Goal: Task Accomplishment & Management: Manage account settings

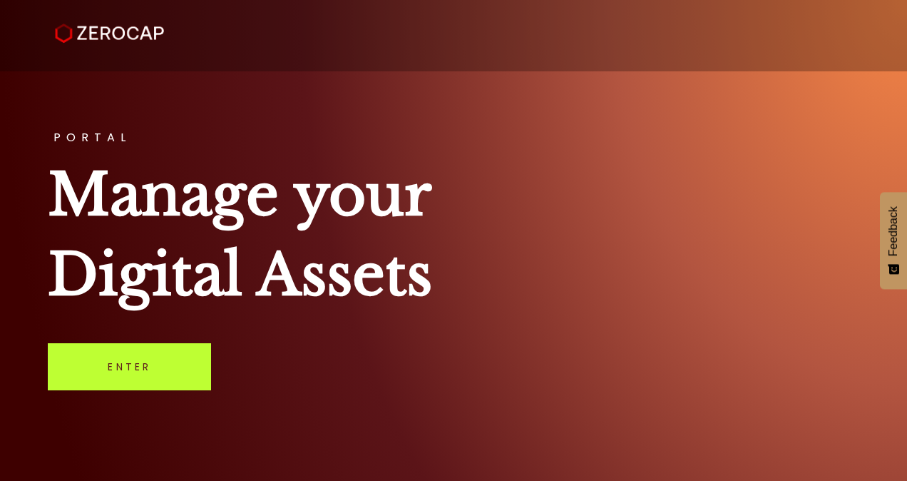
click at [173, 374] on link "Enter" at bounding box center [129, 366] width 163 height 47
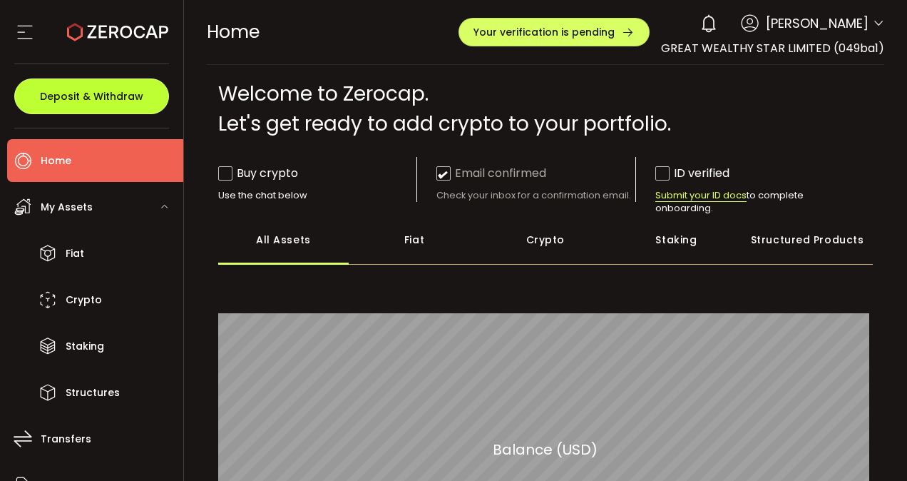
click at [63, 106] on button "Deposit & Withdraw" at bounding box center [91, 96] width 155 height 36
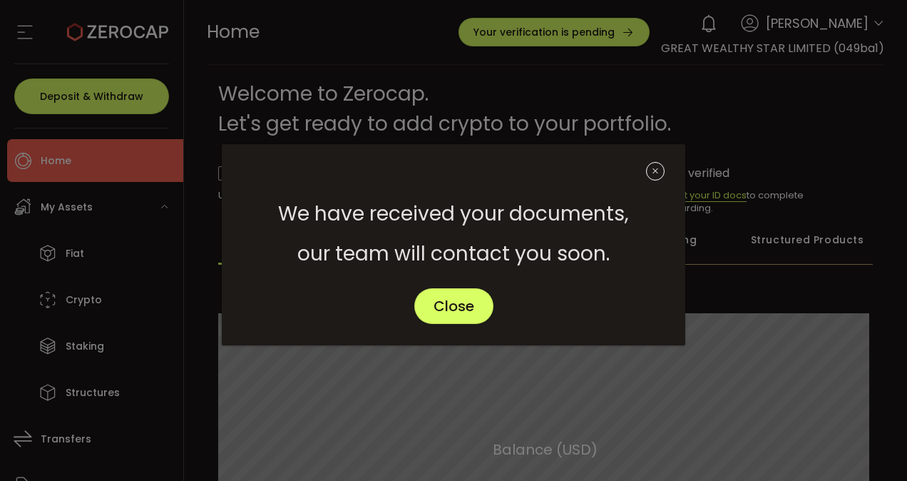
click at [656, 168] on icon "Close" at bounding box center [655, 171] width 19 height 19
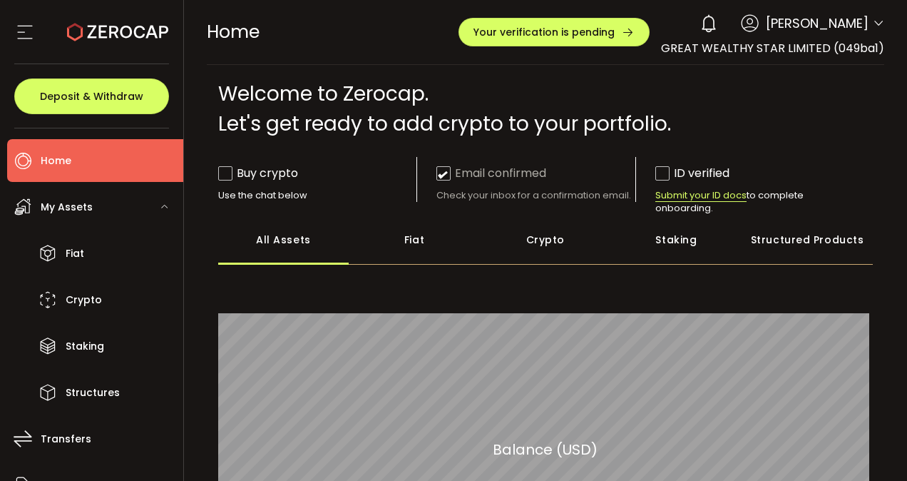
click at [853, 20] on span "PEIMIN HUANG" at bounding box center [817, 23] width 103 height 19
click at [593, 33] on span "Your verification is pending" at bounding box center [544, 32] width 141 height 10
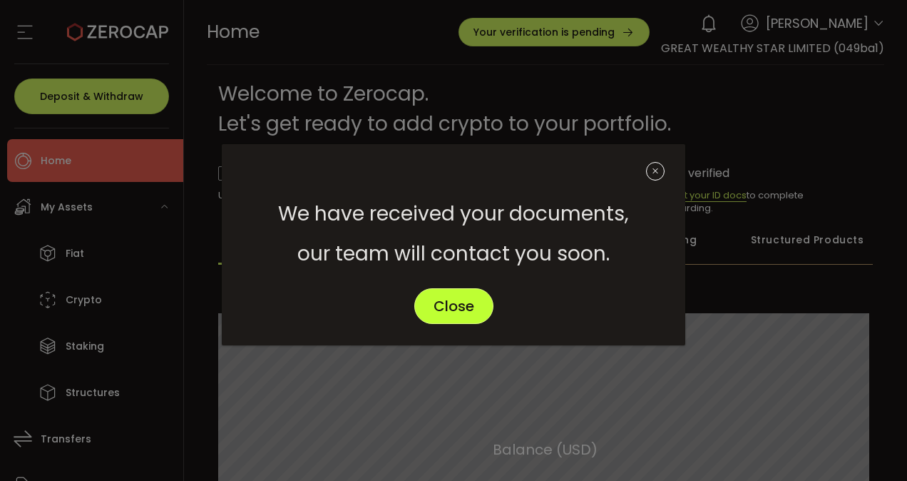
click at [466, 317] on button "Close" at bounding box center [453, 306] width 79 height 36
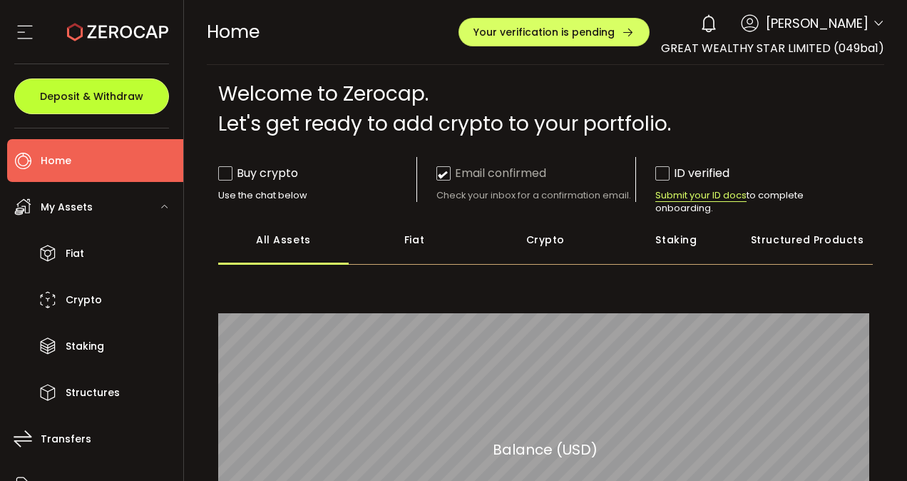
click at [138, 96] on span "Deposit & Withdraw" at bounding box center [91, 96] width 103 height 10
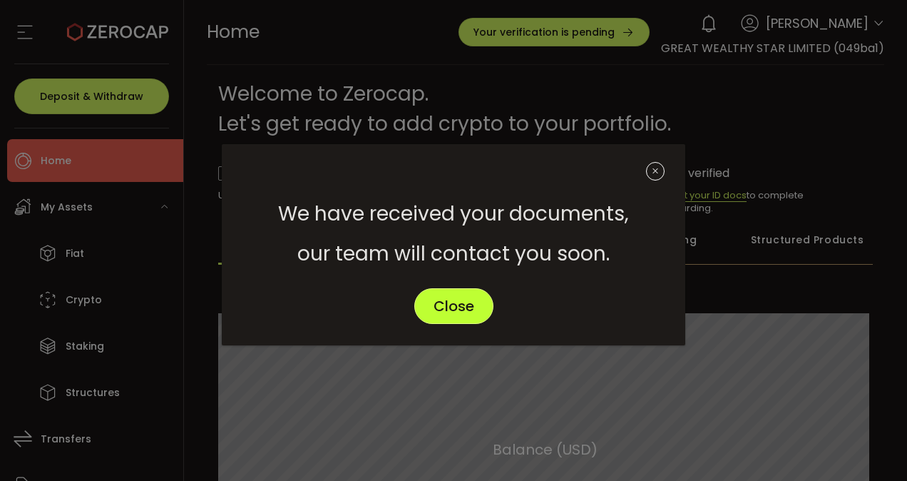
click at [452, 312] on span "Close" at bounding box center [454, 306] width 41 height 14
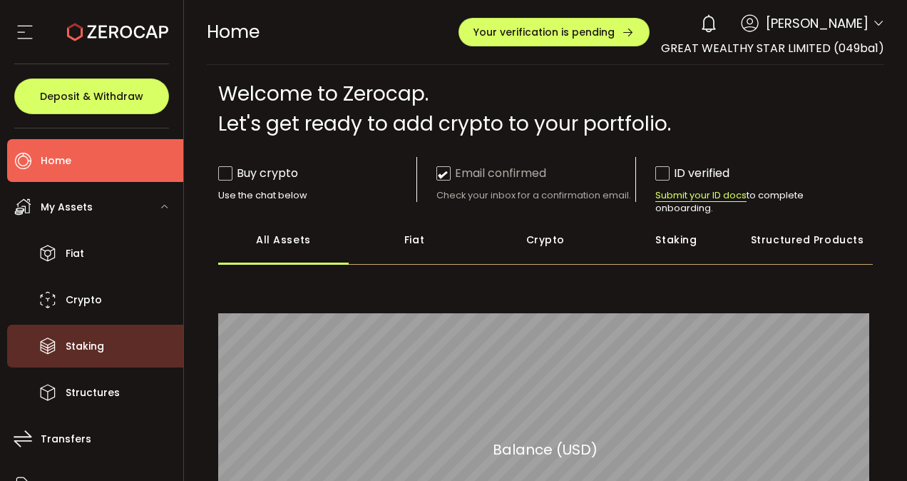
scroll to position [160, 0]
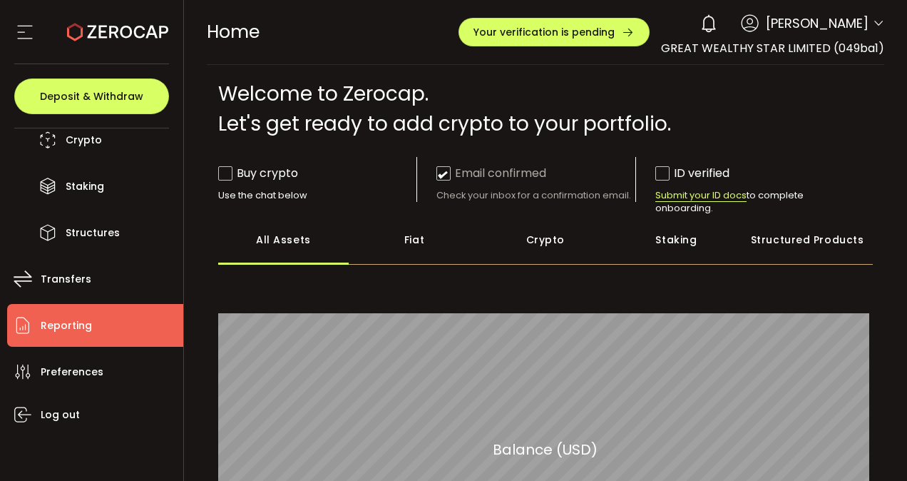
click at [145, 327] on li "Reporting" at bounding box center [95, 325] width 176 height 43
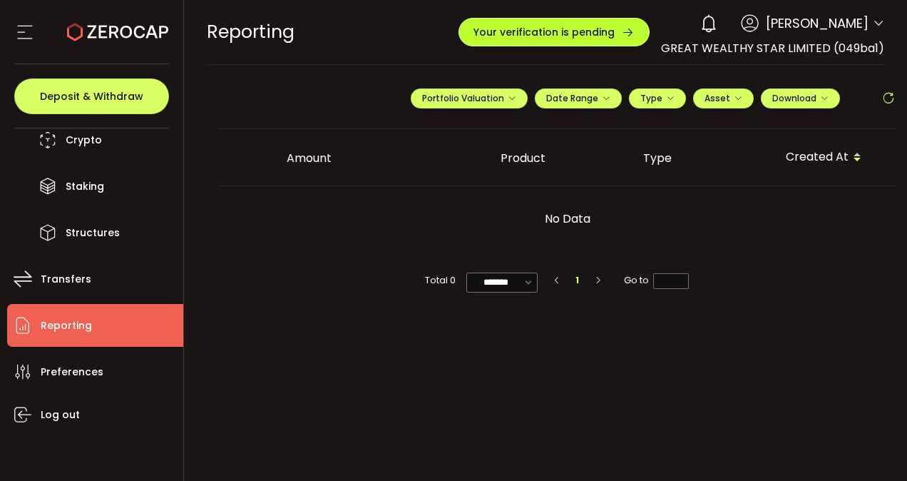
click at [635, 32] on icon "button" at bounding box center [628, 32] width 13 height 13
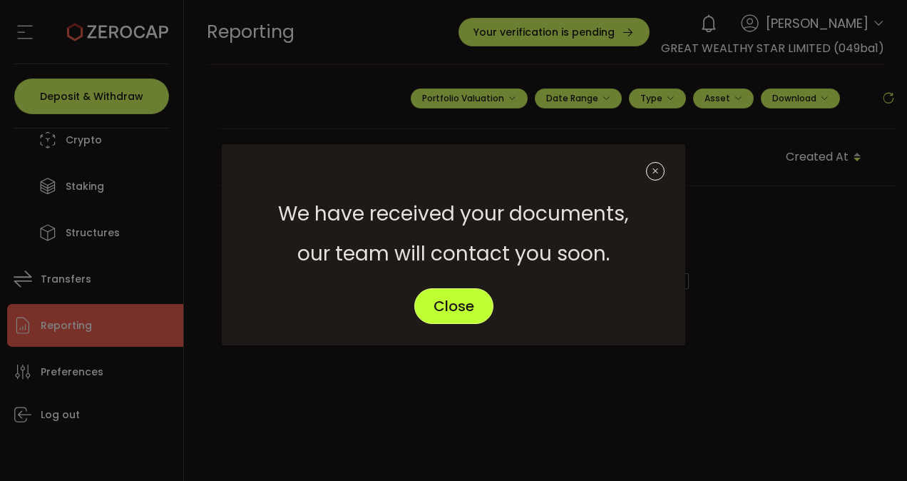
click at [461, 307] on span "Close" at bounding box center [454, 306] width 41 height 14
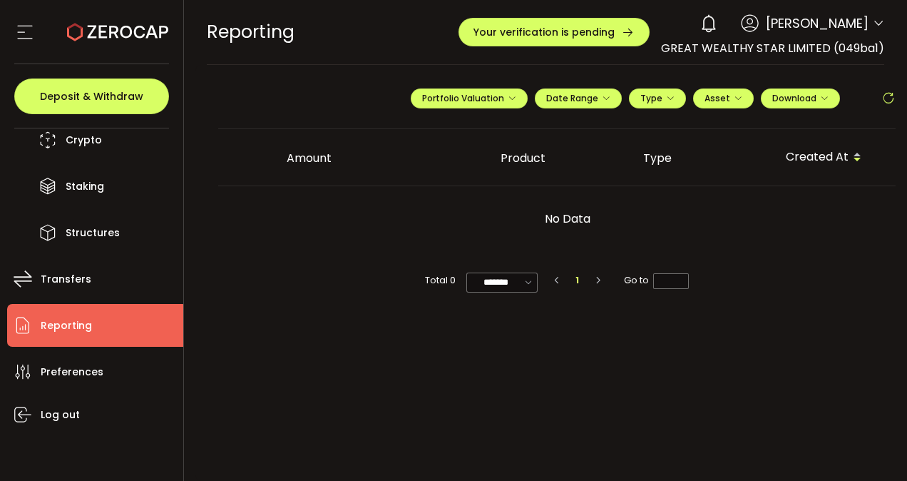
click at [32, 30] on icon at bounding box center [24, 31] width 21 height 21
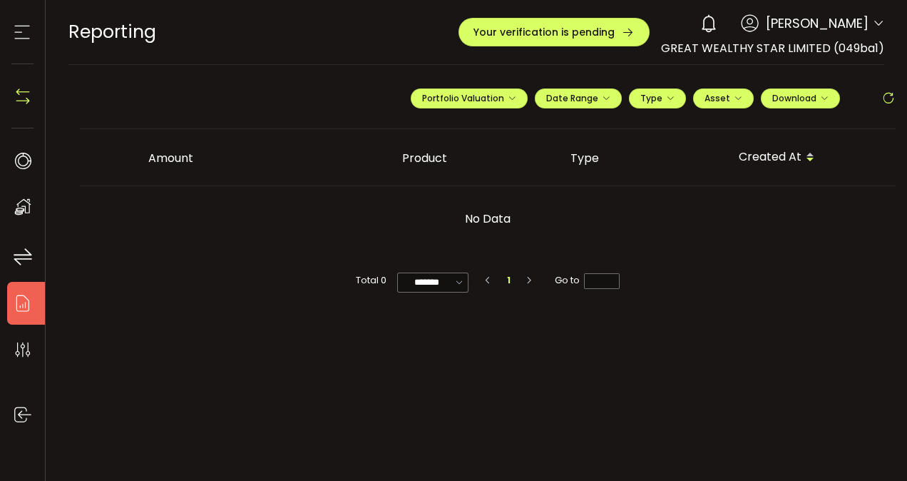
click at [11, 36] on icon at bounding box center [21, 31] width 21 height 21
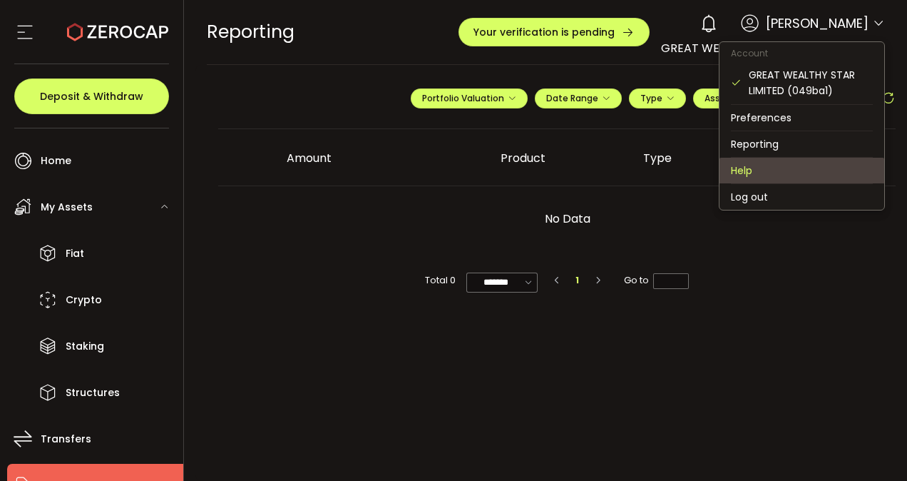
click at [756, 165] on li "Help" at bounding box center [802, 171] width 165 height 26
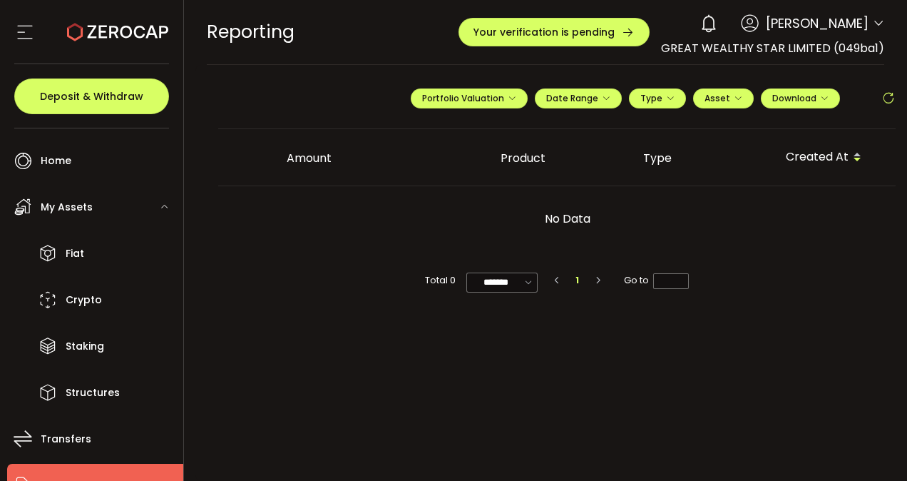
click at [874, 26] on icon at bounding box center [878, 23] width 11 height 11
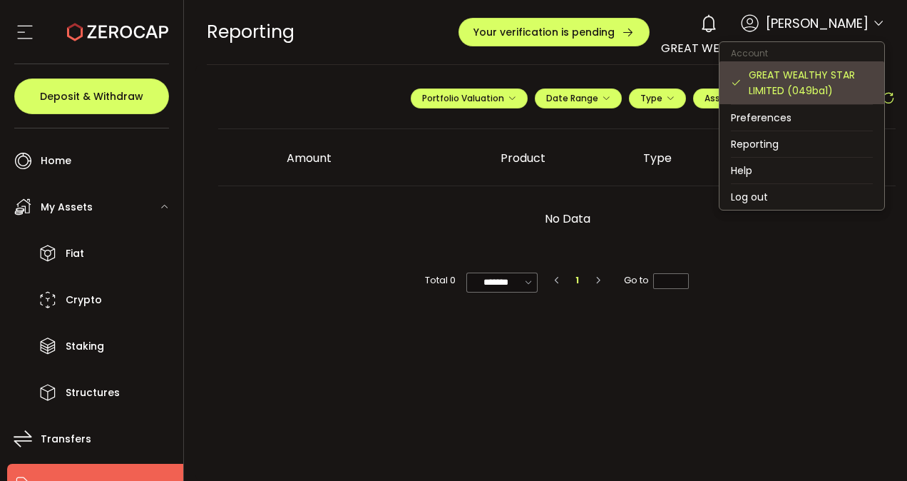
click at [803, 98] on div "GREAT WEALTHY STAR LIMITED (049ba1)" at bounding box center [802, 82] width 142 height 43
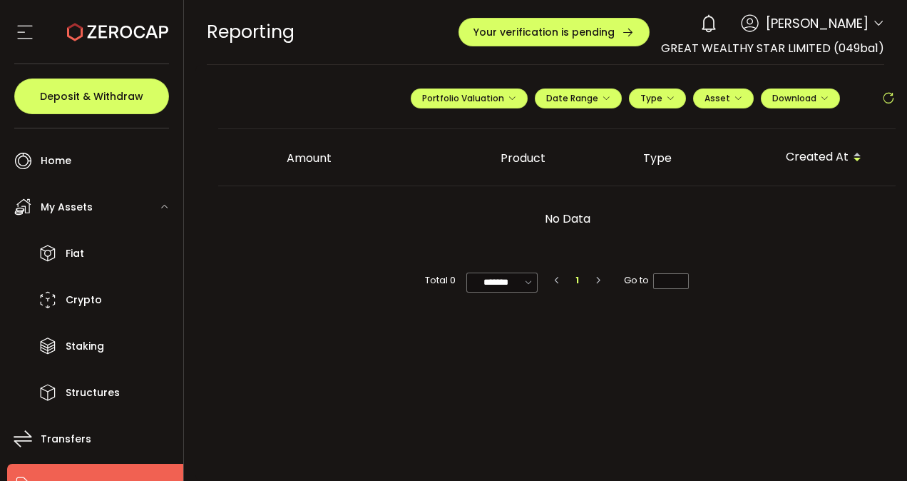
click at [486, 345] on main "**********" at bounding box center [557, 273] width 724 height 416
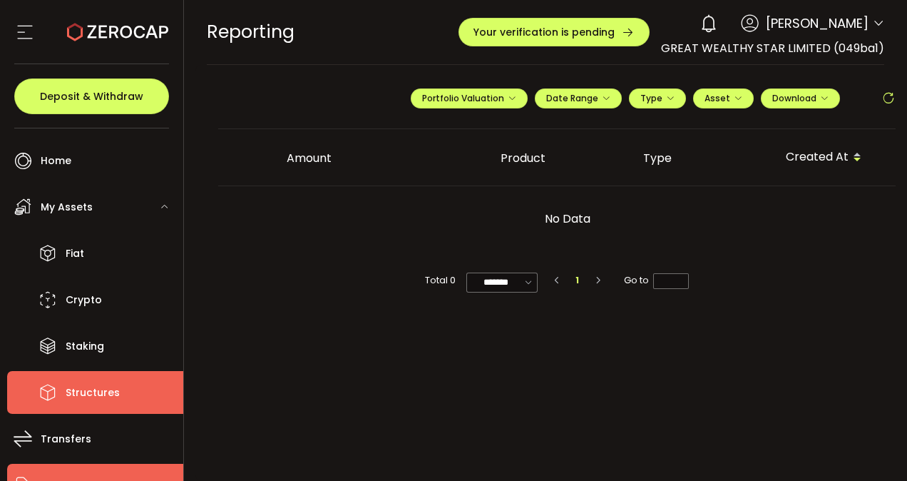
click at [95, 392] on span "Structures" at bounding box center [93, 392] width 54 height 21
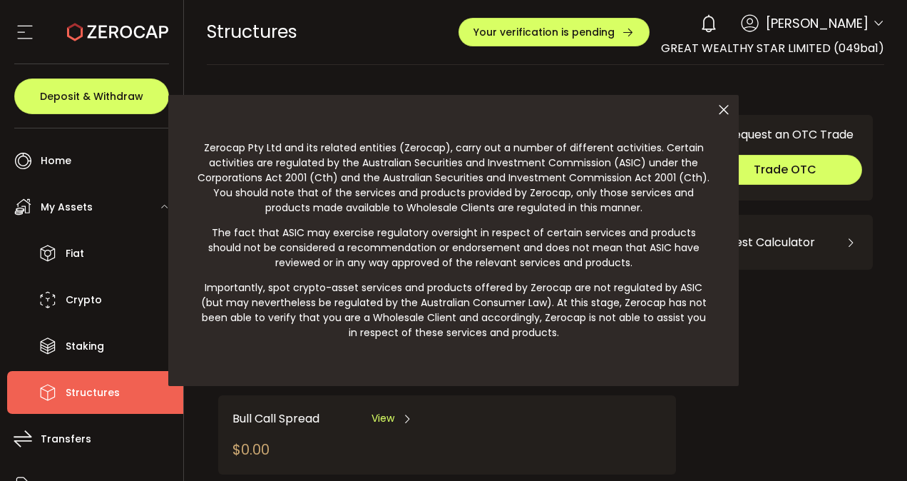
click at [494, 225] on artile "Zerocap Pty Ltd and its related entities (Zerocap), carry out a number of diffe…" at bounding box center [453, 240] width 571 height 291
click at [719, 108] on icon at bounding box center [724, 110] width 30 height 30
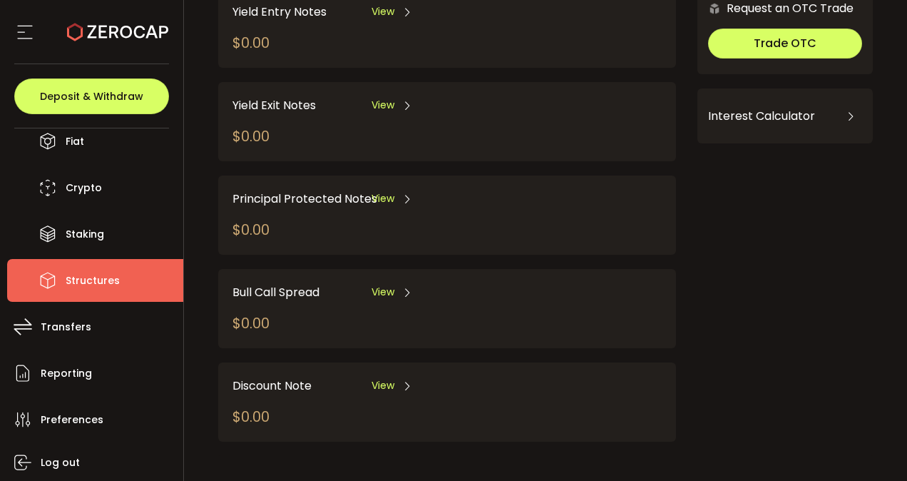
scroll to position [114, 0]
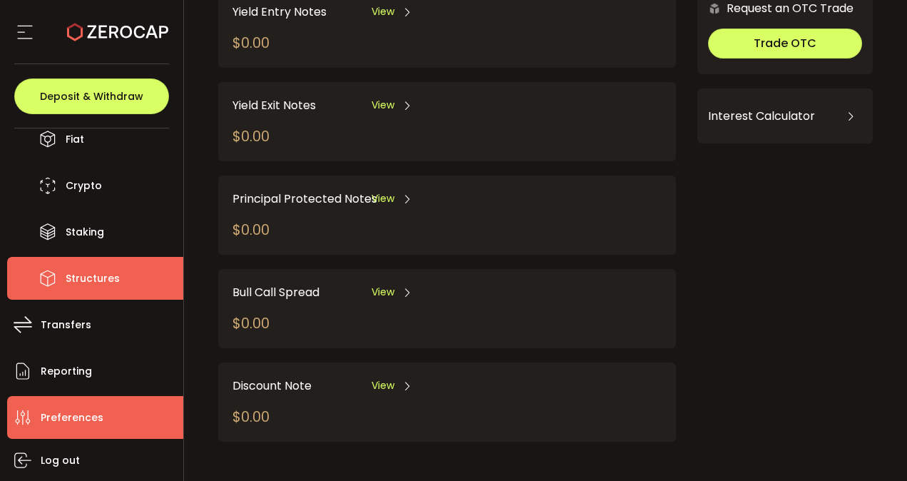
click at [80, 415] on span "Preferences" at bounding box center [72, 417] width 63 height 21
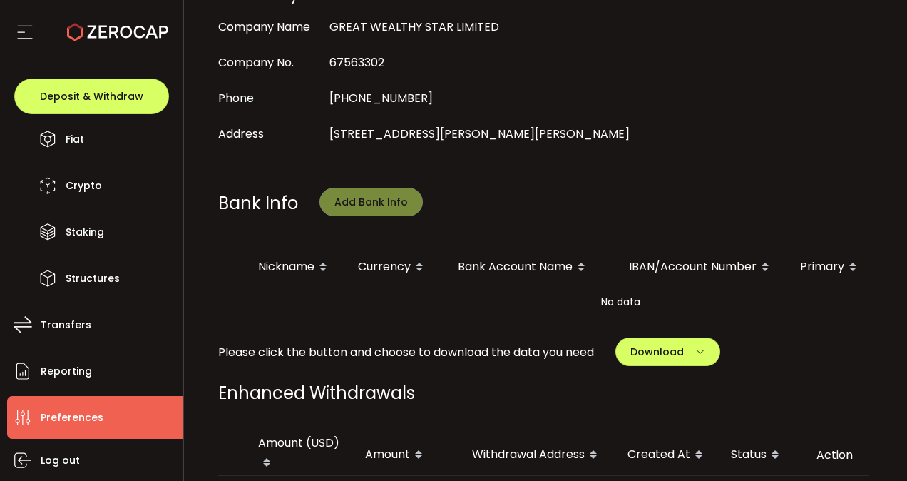
scroll to position [557, 0]
click at [587, 322] on span "No data" at bounding box center [620, 301] width 403 height 43
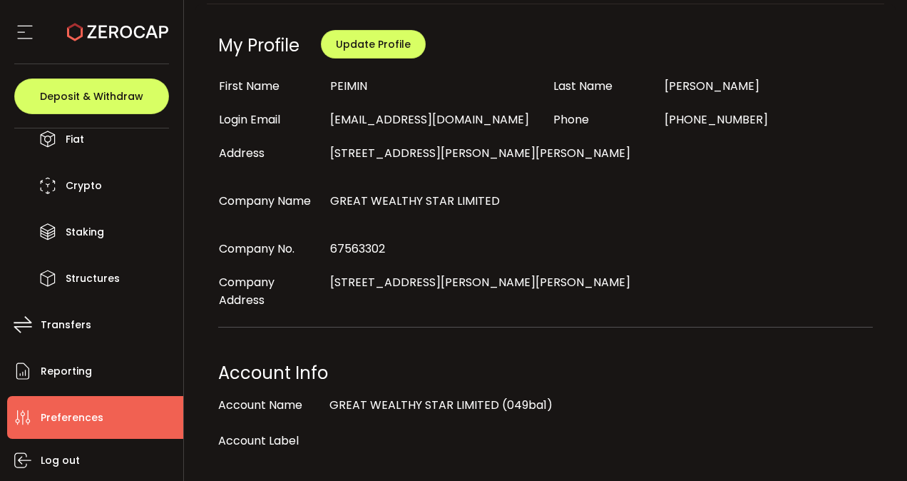
scroll to position [0, 0]
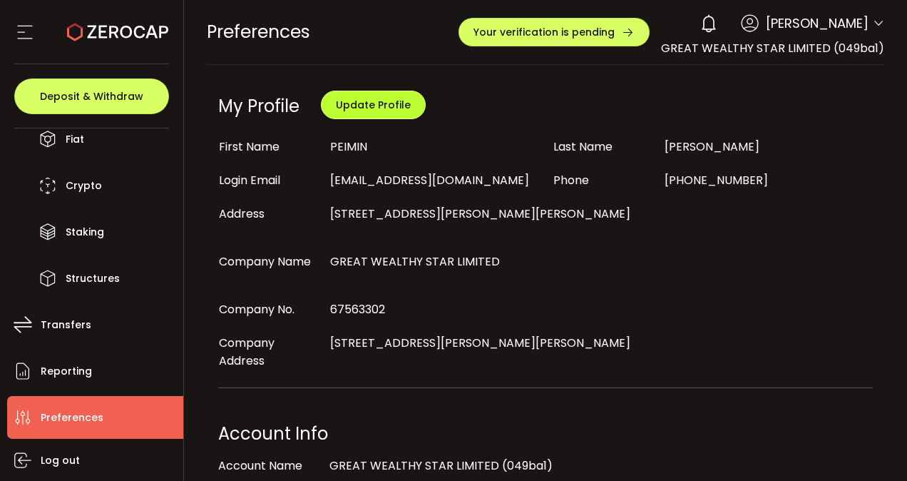
click at [360, 113] on button "Update Profile" at bounding box center [373, 105] width 105 height 29
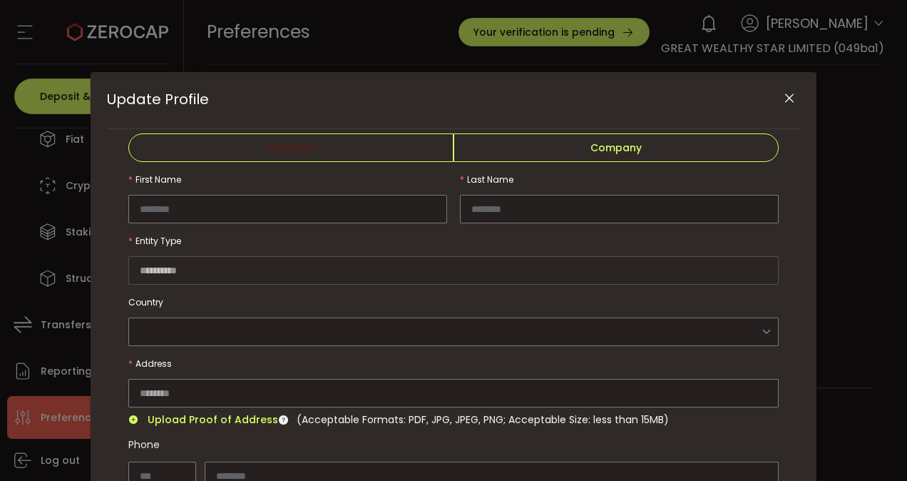
type input "******"
type input "*****"
type input "**********"
type input "****"
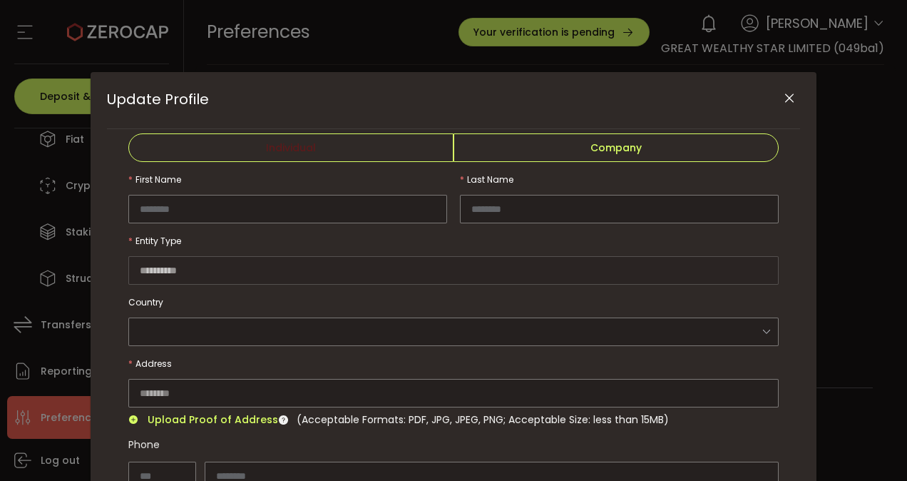
type input "********"
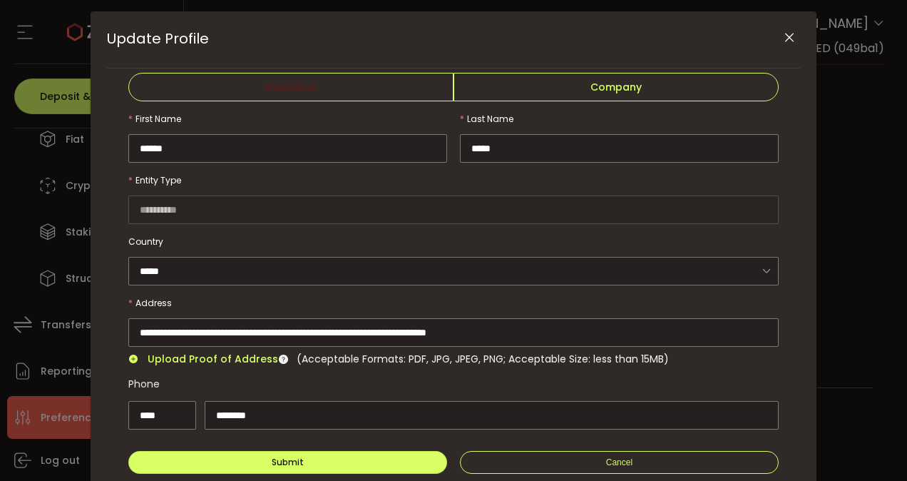
scroll to position [118, 0]
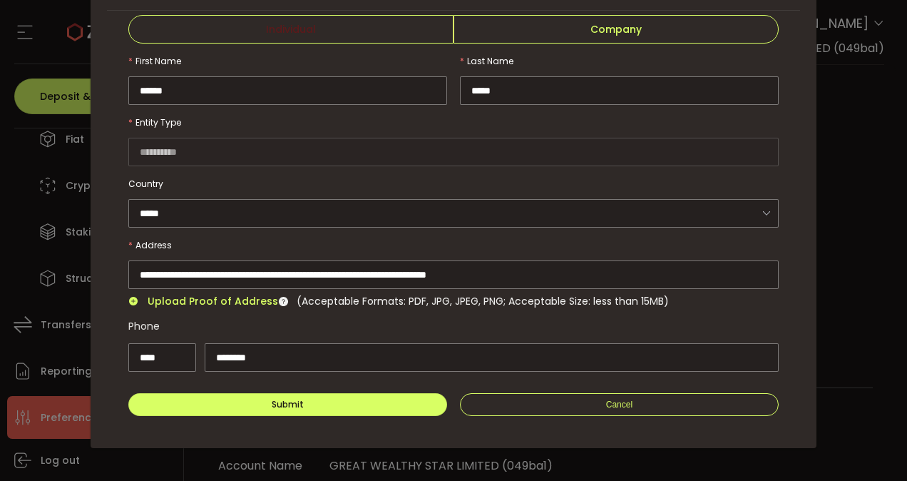
click at [641, 31] on span "Company" at bounding box center [616, 29] width 325 height 29
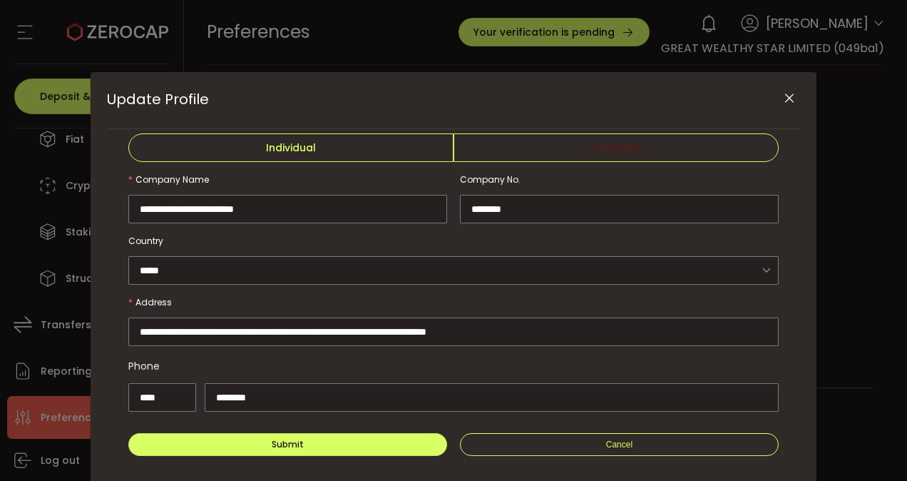
scroll to position [40, 0]
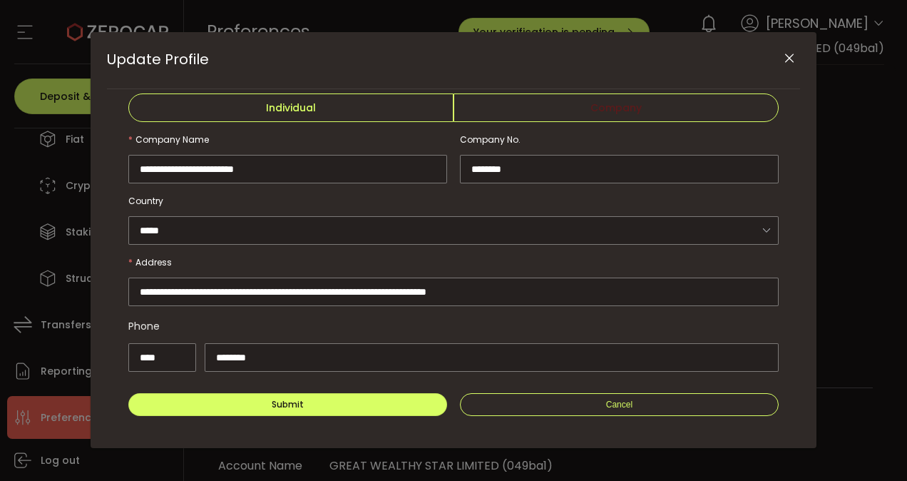
click at [787, 58] on icon "Close" at bounding box center [789, 58] width 14 height 14
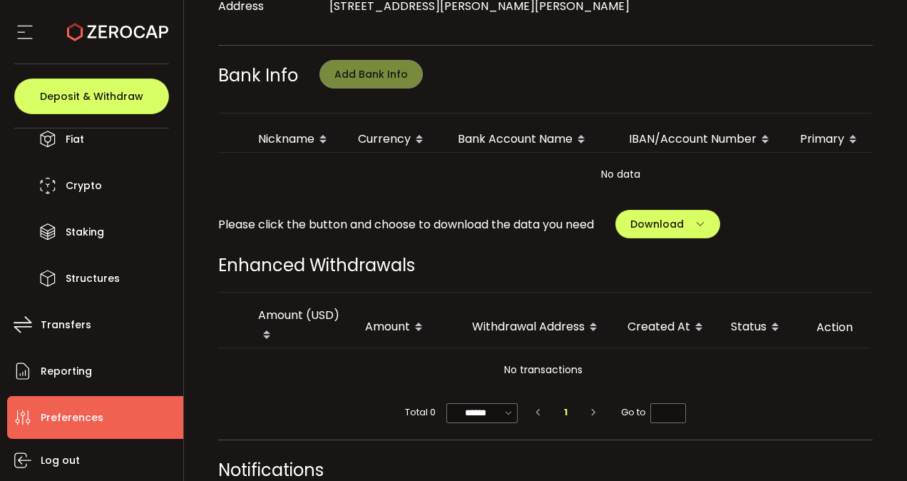
scroll to position [735, 0]
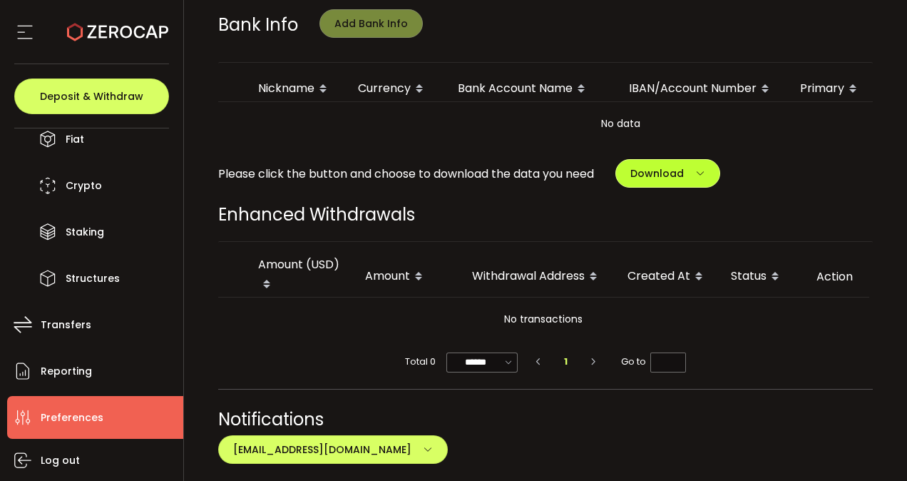
click at [679, 180] on span "Download" at bounding box center [657, 173] width 53 height 14
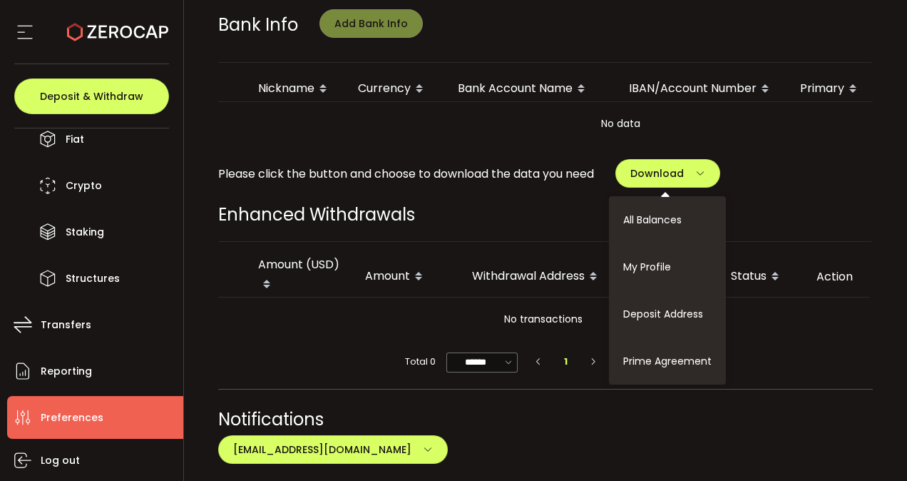
click at [573, 227] on div "Enhanced Withdrawals" at bounding box center [546, 214] width 656 height 25
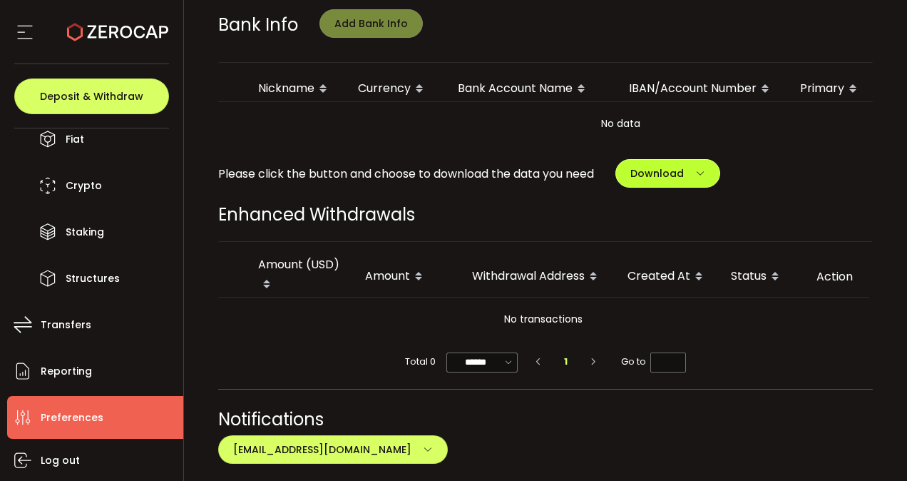
click at [705, 178] on icon "button" at bounding box center [700, 173] width 10 height 10
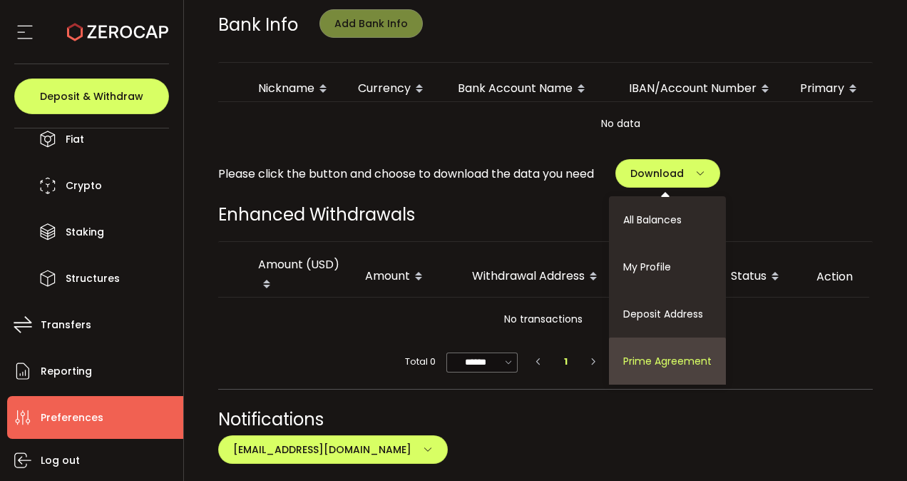
click at [646, 384] on li "Prime Agreement" at bounding box center [667, 360] width 117 height 47
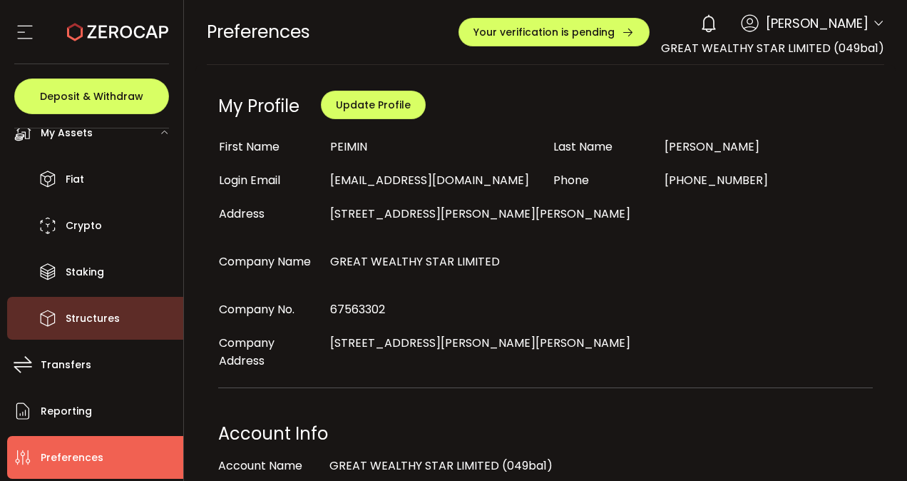
scroll to position [0, 0]
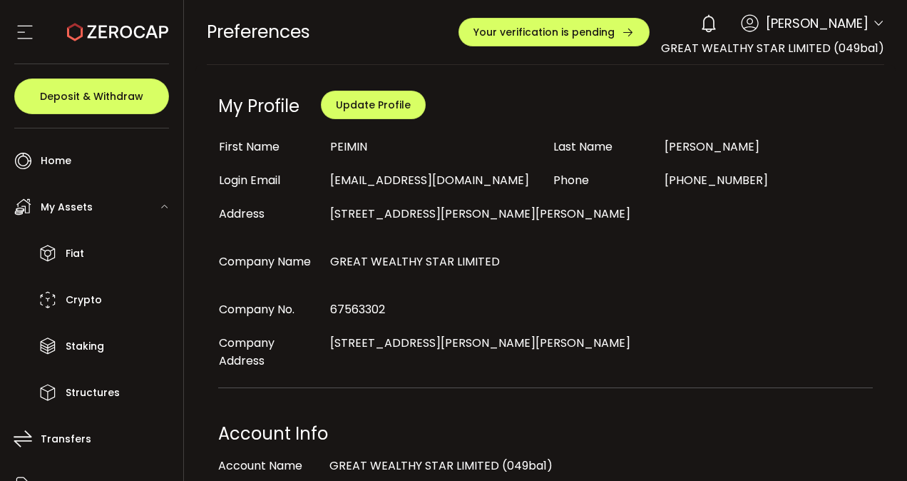
click at [130, 71] on div "Deposit & Withdraw" at bounding box center [91, 96] width 155 height 64
click at [113, 98] on span "Deposit & Withdraw" at bounding box center [91, 96] width 103 height 10
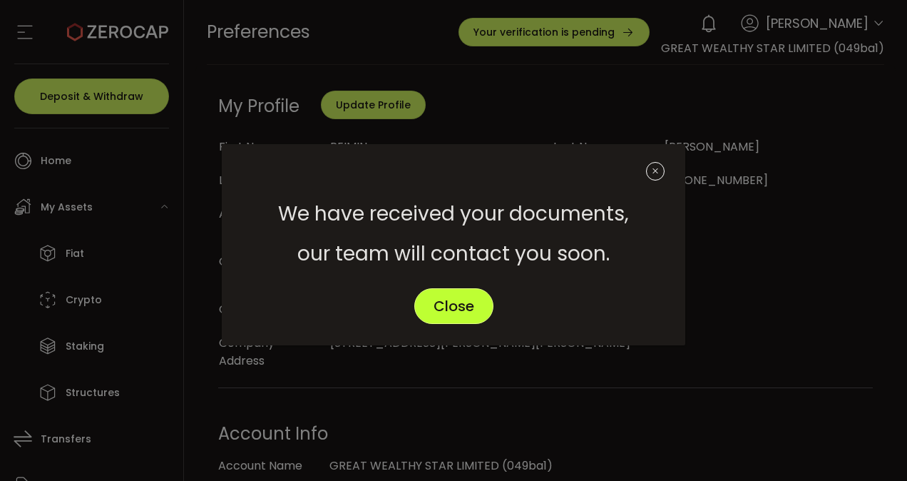
click at [459, 303] on span "Close" at bounding box center [454, 306] width 41 height 14
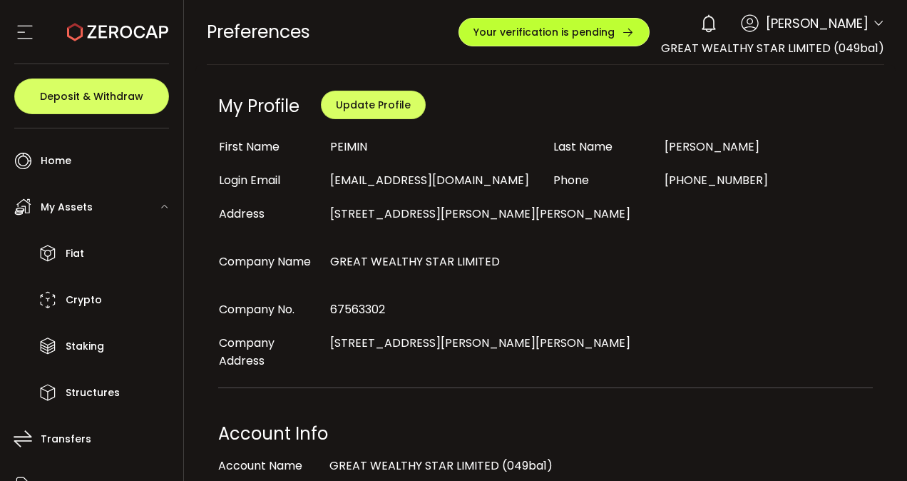
click at [623, 26] on icon "button" at bounding box center [628, 32] width 13 height 13
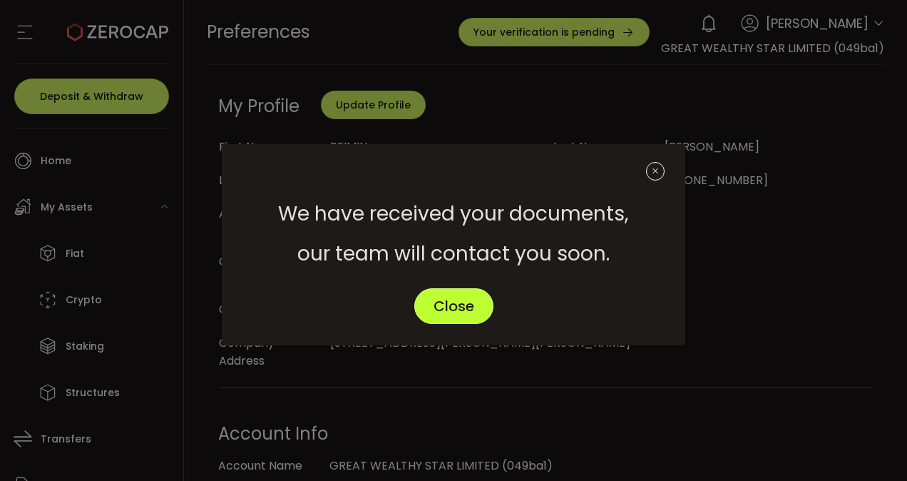
click at [473, 308] on span "Close" at bounding box center [454, 306] width 41 height 14
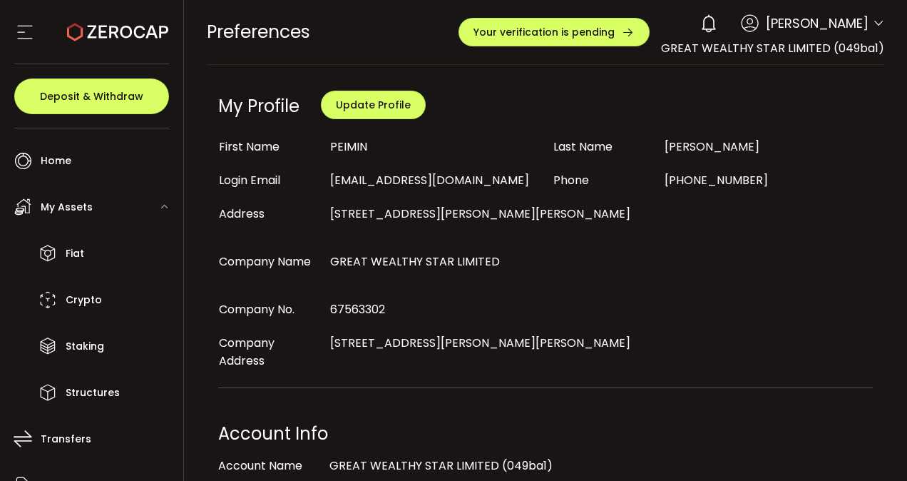
click at [787, 43] on span "GREAT WEALTHY STAR LIMITED (049ba1)" at bounding box center [772, 48] width 223 height 16
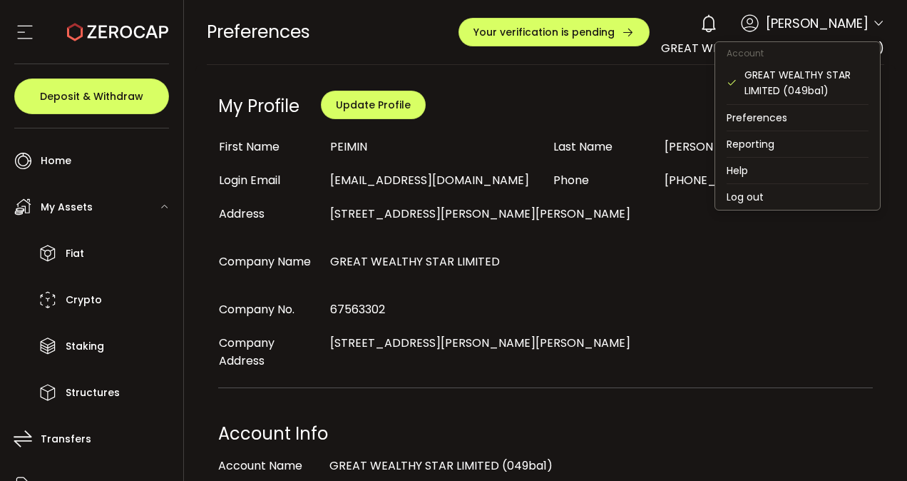
click at [876, 23] on icon at bounding box center [878, 23] width 11 height 11
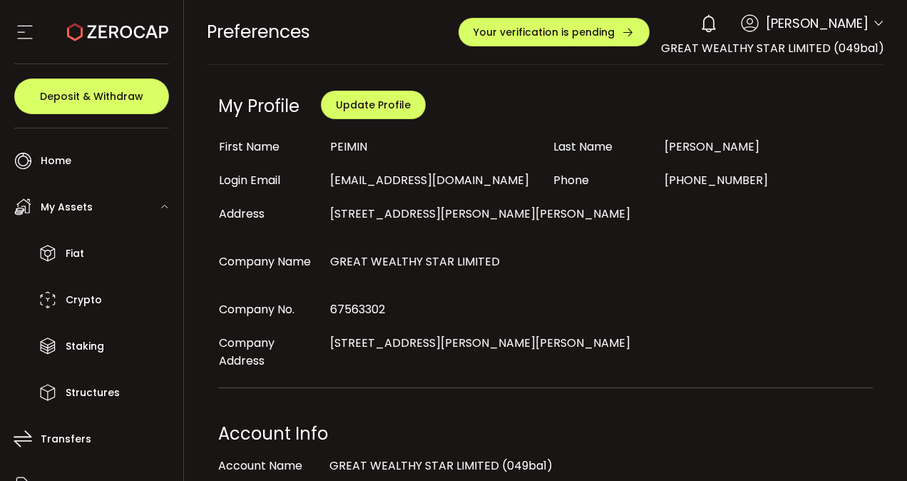
click at [19, 29] on icon at bounding box center [24, 31] width 21 height 21
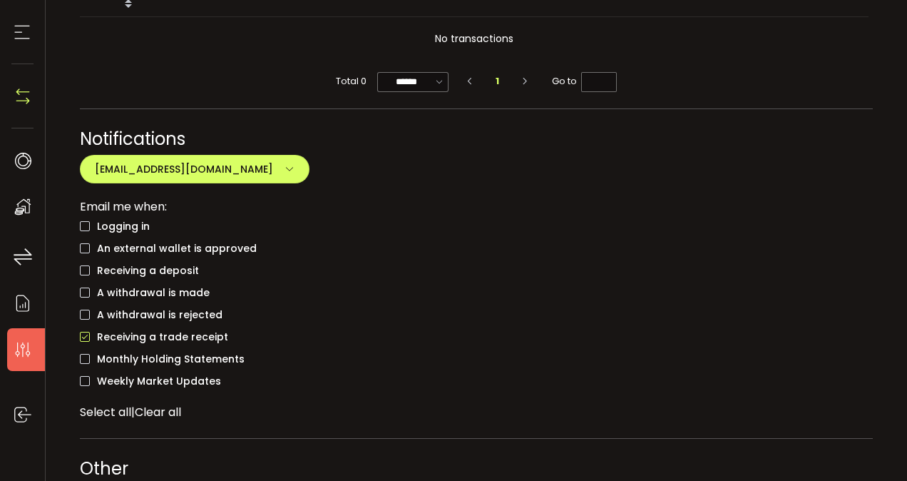
scroll to position [1090, 0]
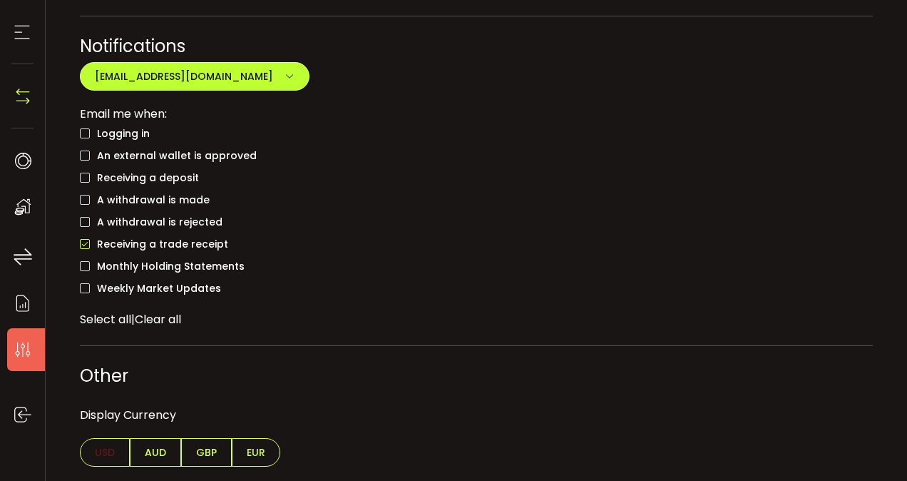
click at [285, 73] on icon "button" at bounding box center [290, 76] width 10 height 10
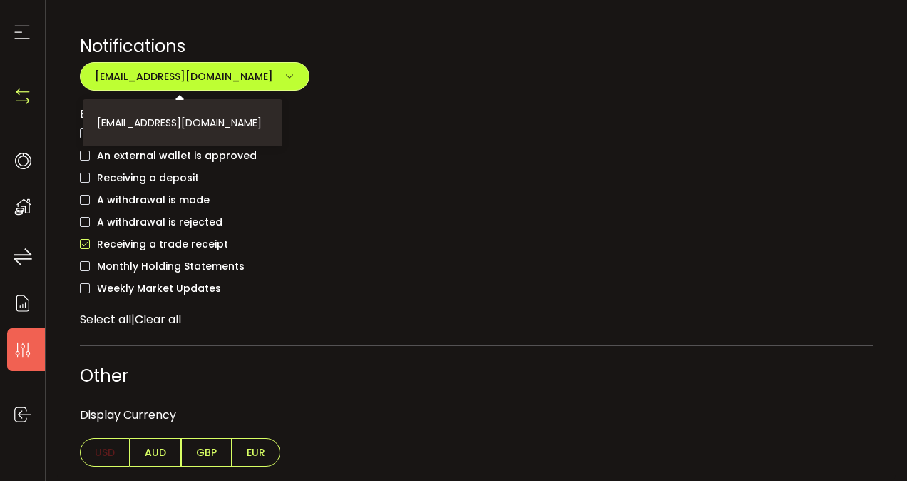
click at [285, 73] on icon "button" at bounding box center [290, 76] width 10 height 10
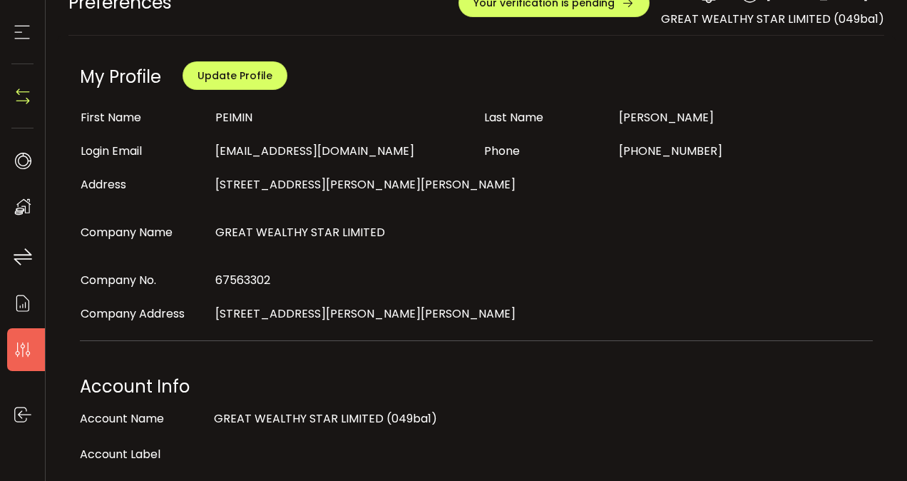
scroll to position [0, 0]
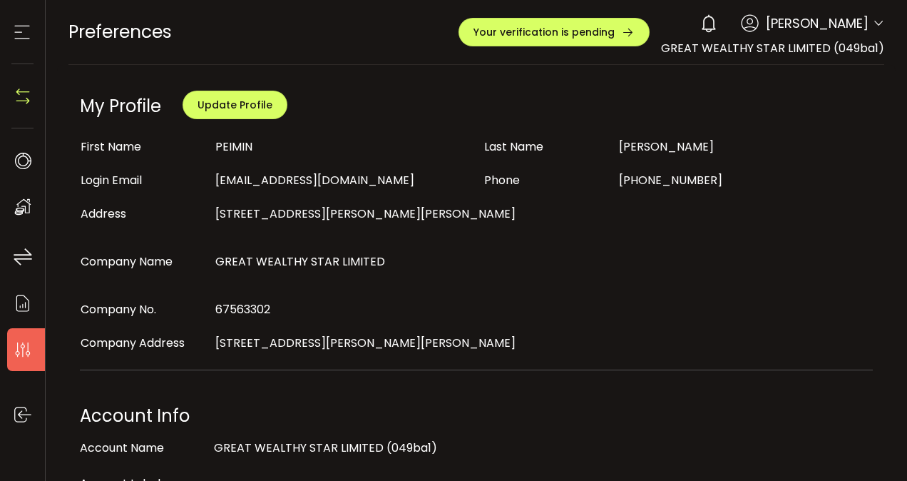
click at [11, 26] on icon at bounding box center [21, 31] width 21 height 21
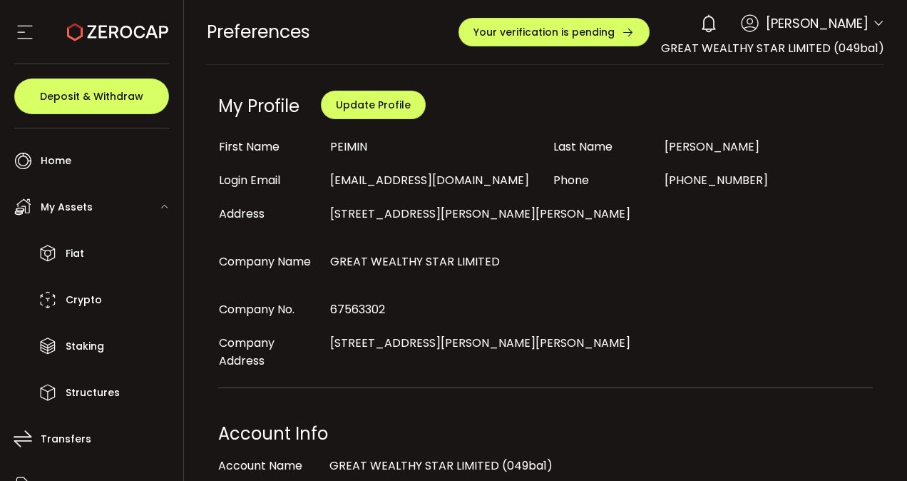
click at [146, 210] on div "My Assets" at bounding box center [95, 206] width 176 height 43
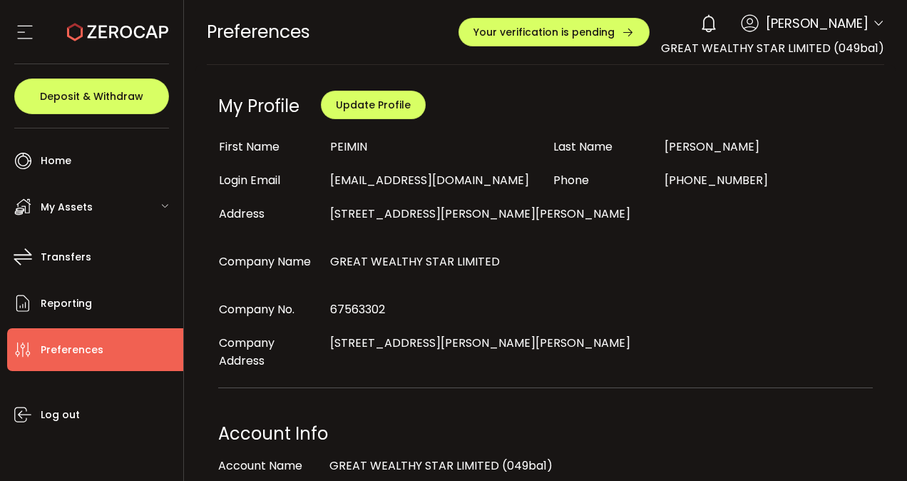
click at [121, 337] on li "Preferences" at bounding box center [95, 349] width 176 height 43
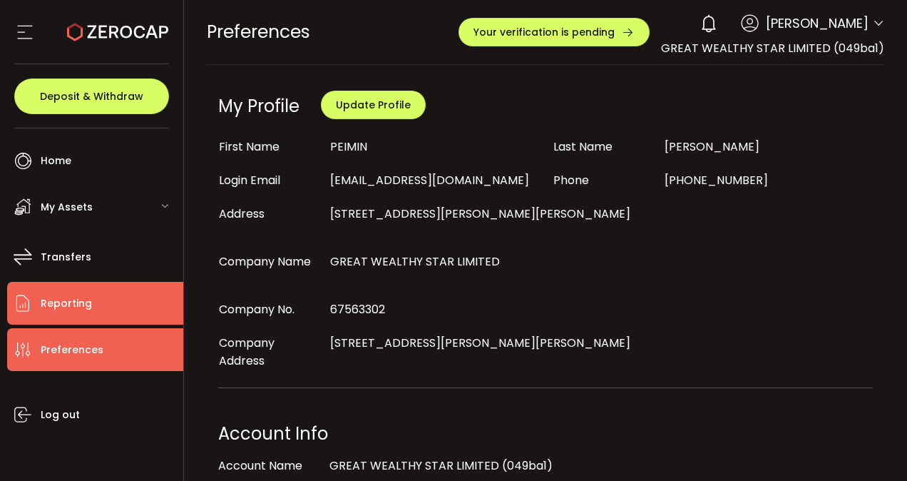
click at [138, 297] on li "Reporting" at bounding box center [95, 303] width 176 height 43
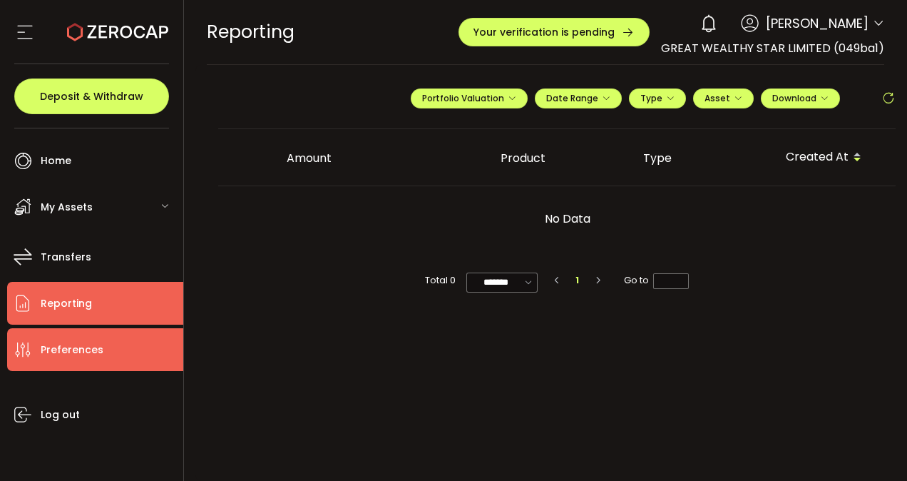
click at [94, 340] on span "Preferences" at bounding box center [72, 350] width 63 height 21
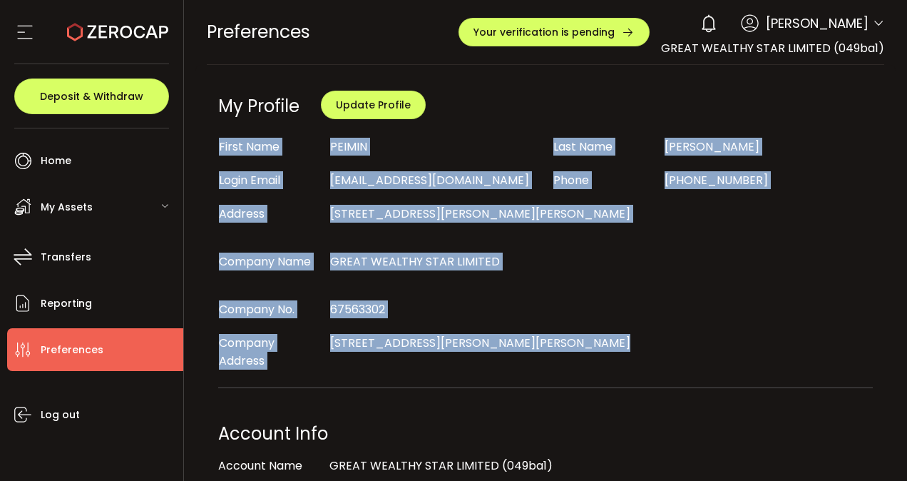
drag, startPoint x: 216, startPoint y: 145, endPoint x: 583, endPoint y: 388, distance: 440.0
drag, startPoint x: 583, startPoint y: 388, endPoint x: 591, endPoint y: 387, distance: 8.7
click at [437, 352] on div "12 Wu Yang Xin Cuo Yuan, Xintang Town, Raoping County, Guangdong Province, China" at bounding box center [545, 342] width 447 height 19
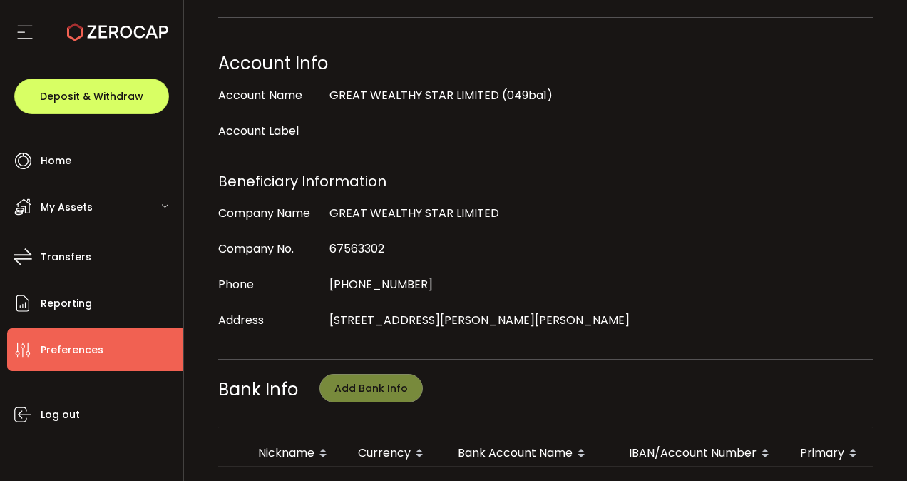
scroll to position [371, 0]
drag, startPoint x: 437, startPoint y: 366, endPoint x: 320, endPoint y: 220, distance: 187.1
click at [320, 220] on div "Account Info Account Name GREAT WEALTHY STAR LIMITED (049ba1) Account Label Ben…" at bounding box center [546, 187] width 656 height 307
click at [320, 220] on div "Company Name" at bounding box center [270, 212] width 105 height 29
click at [268, 223] on div "Company Name" at bounding box center [270, 212] width 105 height 29
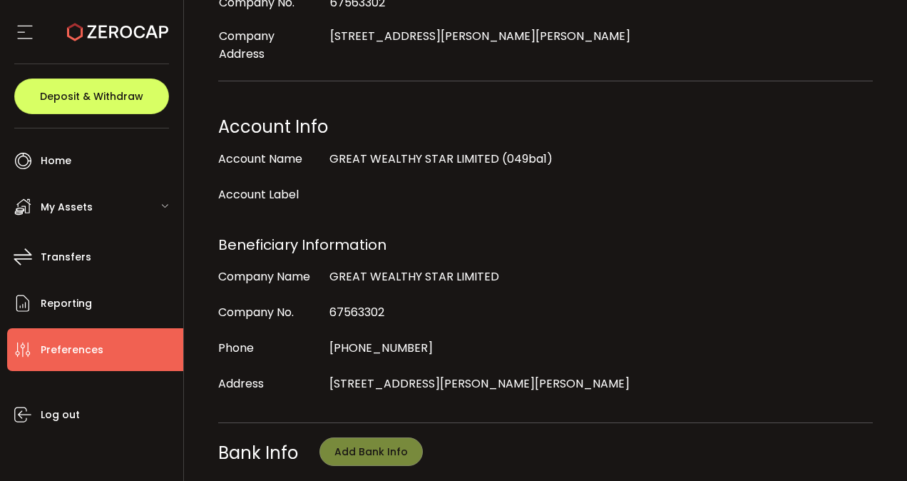
scroll to position [0, 0]
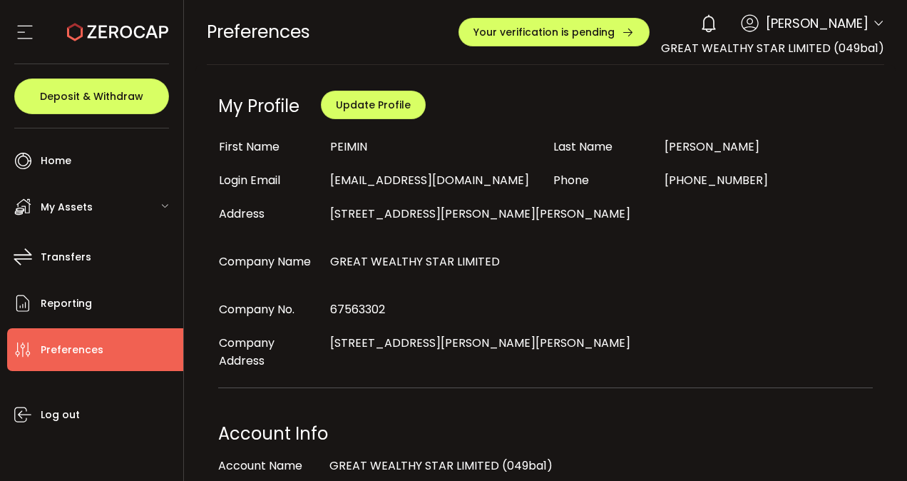
click at [146, 213] on div "My Assets" at bounding box center [95, 206] width 176 height 43
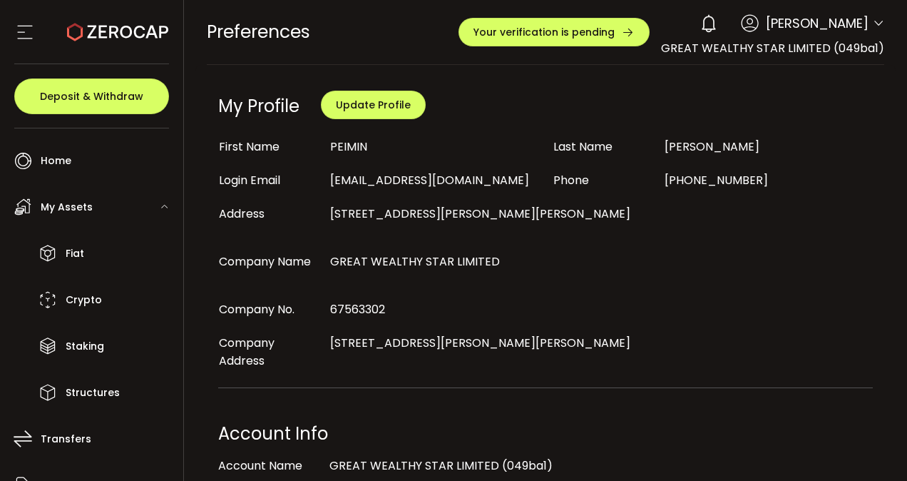
click at [146, 213] on div "My Assets" at bounding box center [95, 206] width 176 height 43
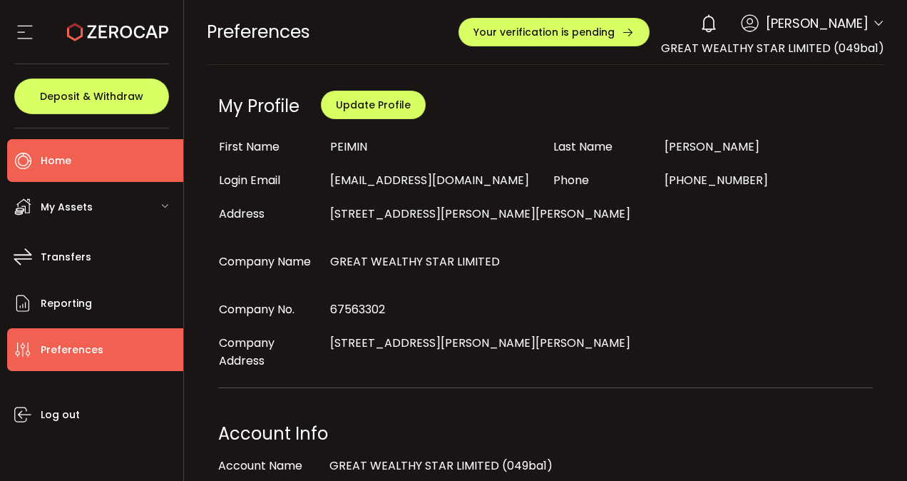
click at [125, 161] on li "Home" at bounding box center [95, 160] width 176 height 43
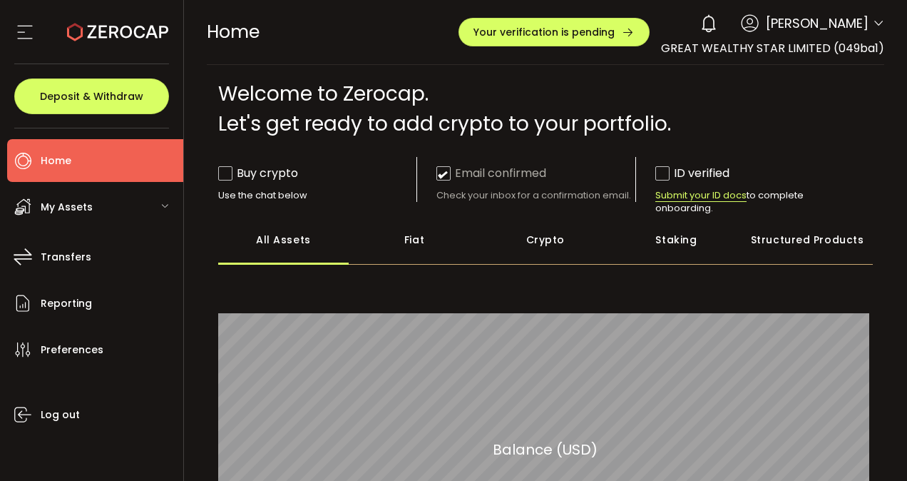
click at [731, 193] on span "Submit your ID docs" at bounding box center [701, 195] width 91 height 13
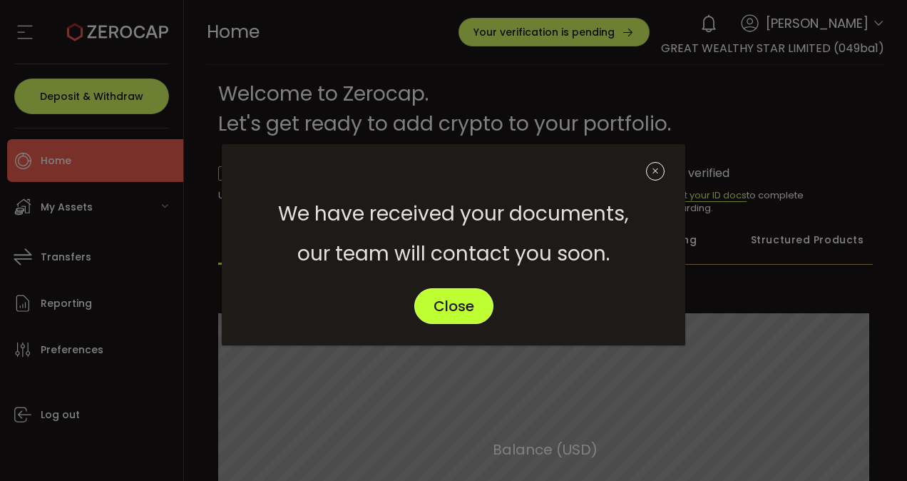
click at [469, 304] on span "Close" at bounding box center [454, 306] width 41 height 14
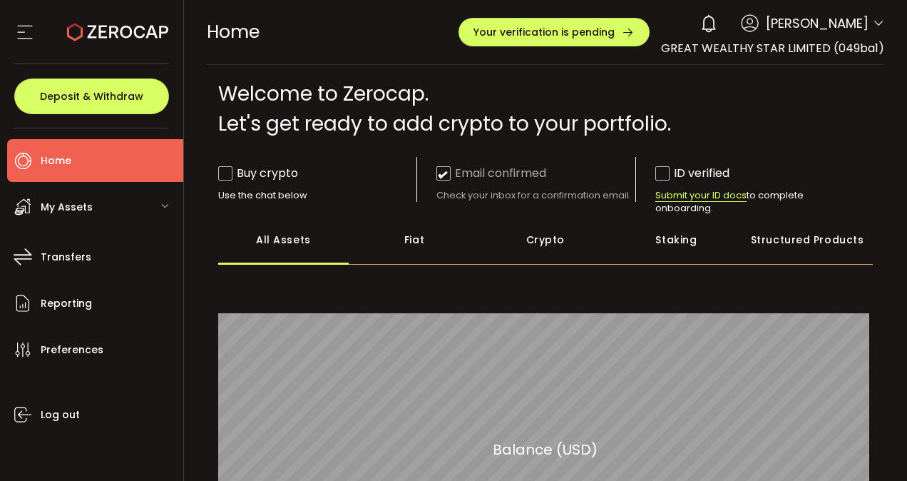
click at [659, 177] on span at bounding box center [663, 173] width 14 height 14
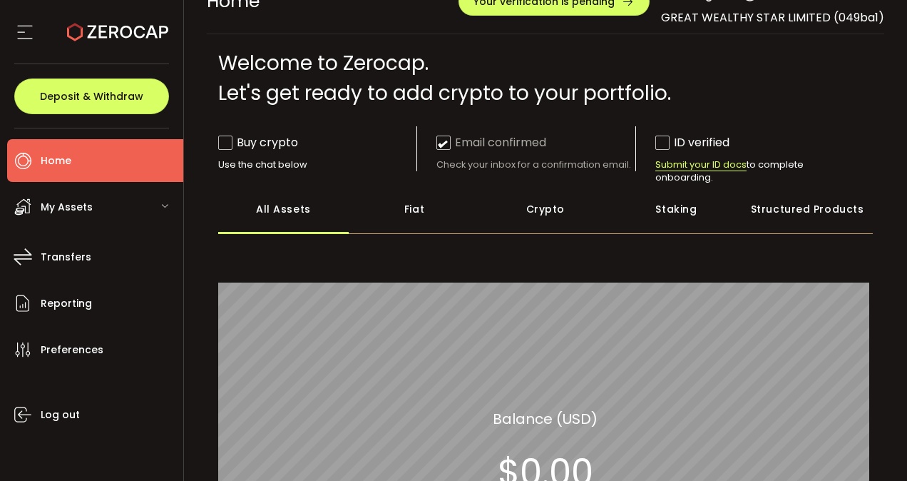
click at [708, 164] on span "Submit your ID docs" at bounding box center [701, 164] width 91 height 13
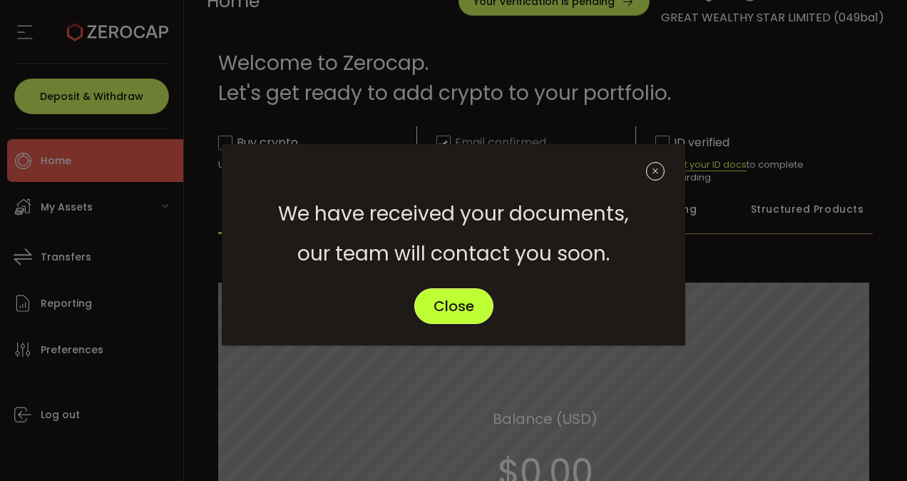
click at [468, 302] on span "Close" at bounding box center [454, 306] width 41 height 14
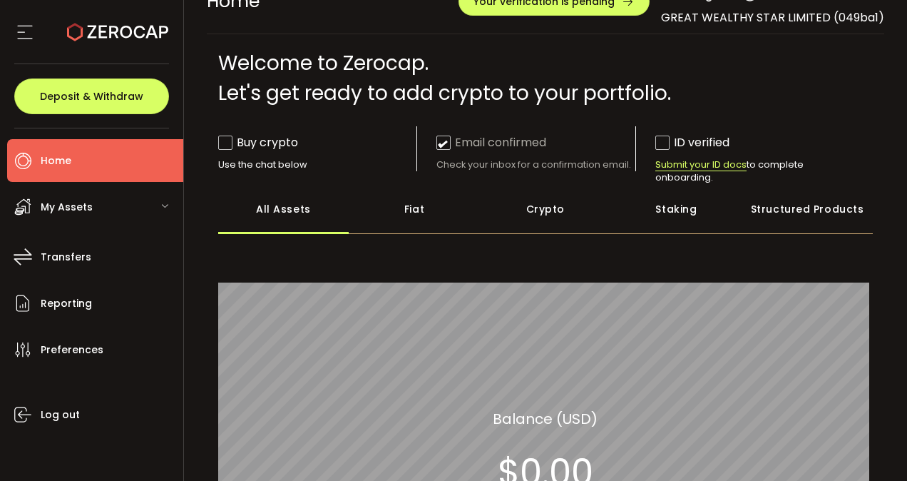
click at [229, 143] on span at bounding box center [225, 143] width 14 height 14
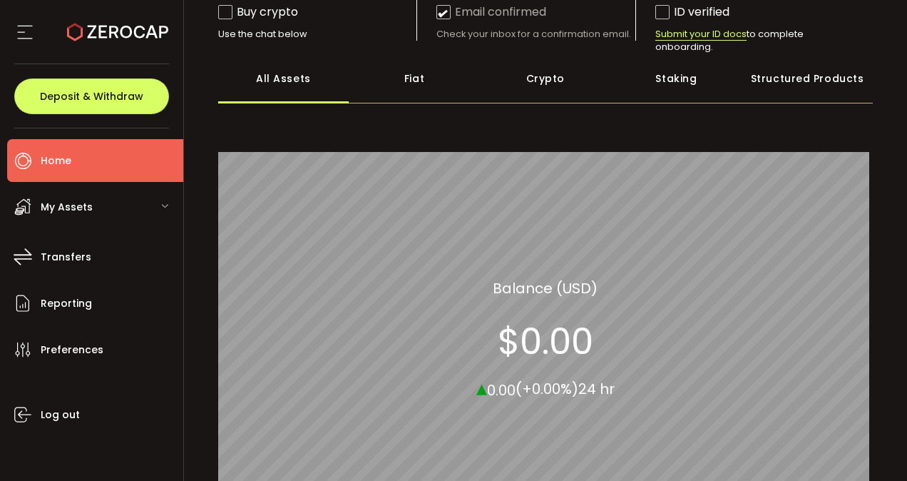
scroll to position [346, 0]
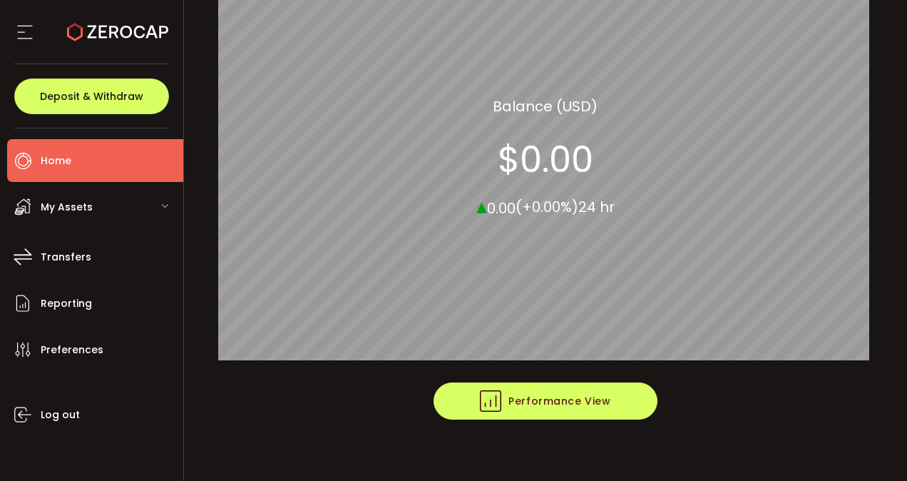
click at [566, 383] on button "Performance View" at bounding box center [546, 400] width 224 height 37
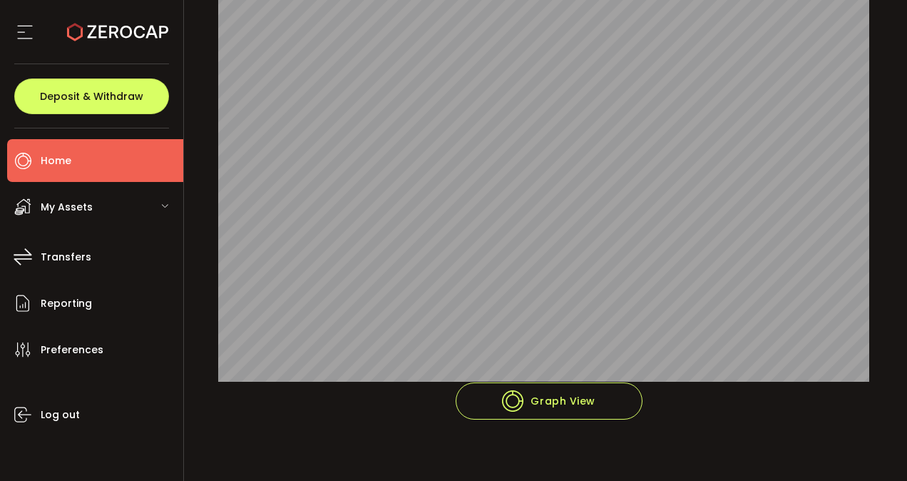
click at [48, 169] on span "Home" at bounding box center [56, 161] width 31 height 21
click at [105, 165] on li "Home" at bounding box center [95, 160] width 176 height 43
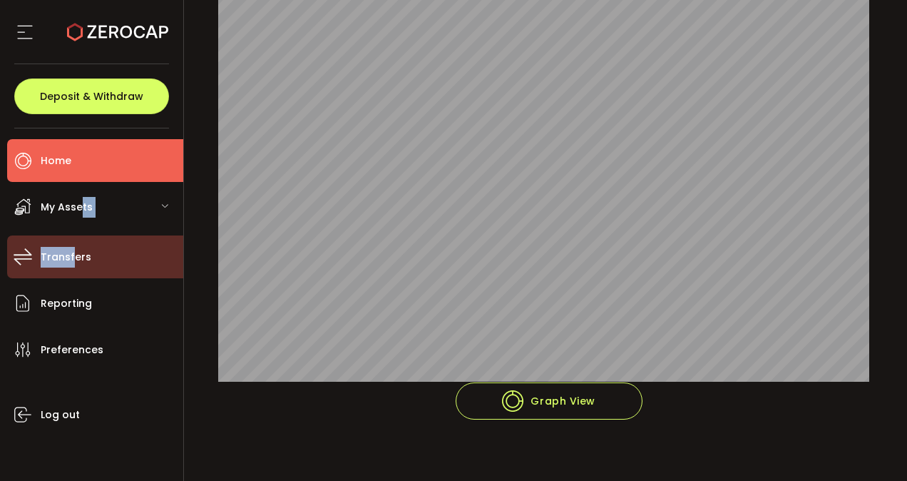
drag, startPoint x: 83, startPoint y: 233, endPoint x: 73, endPoint y: 246, distance: 16.8
click at [73, 246] on ul "Home Trading My Assets Fiat Crypto Staking Structures Transfers Reporting Prefe…" at bounding box center [91, 304] width 183 height 352
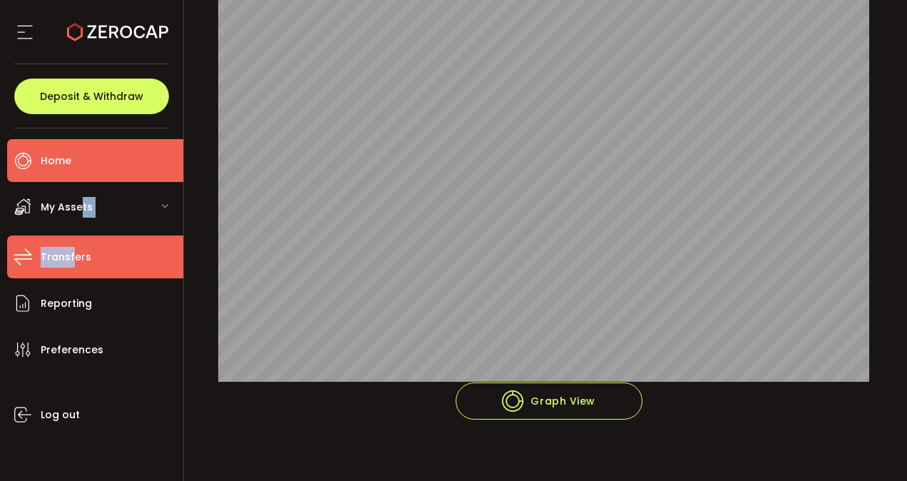
click at [73, 246] on li "Transfers" at bounding box center [95, 256] width 176 height 43
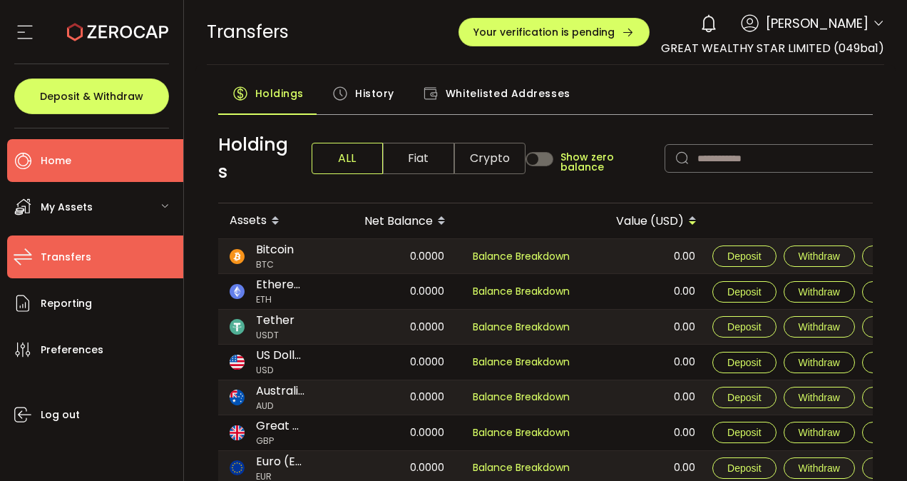
click at [129, 151] on li "Home" at bounding box center [95, 160] width 176 height 43
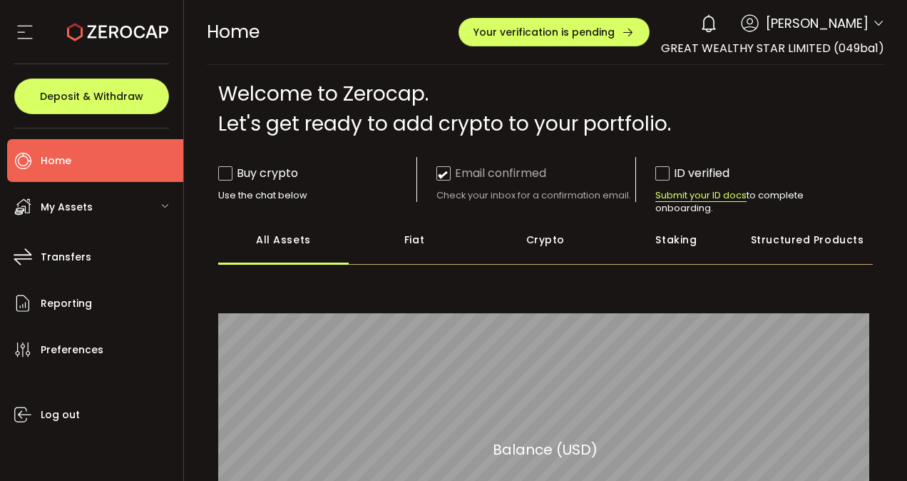
click at [680, 196] on span "Submit your ID docs" at bounding box center [701, 195] width 91 height 13
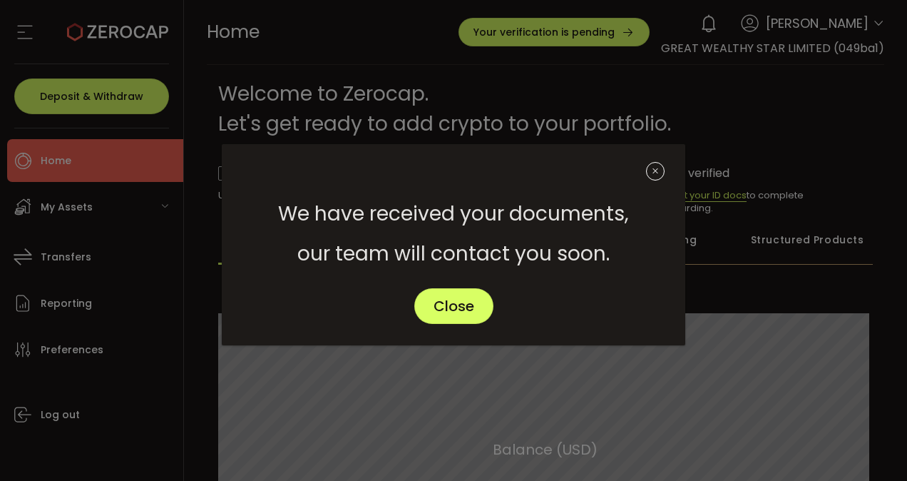
click at [663, 170] on icon "Close" at bounding box center [655, 171] width 19 height 19
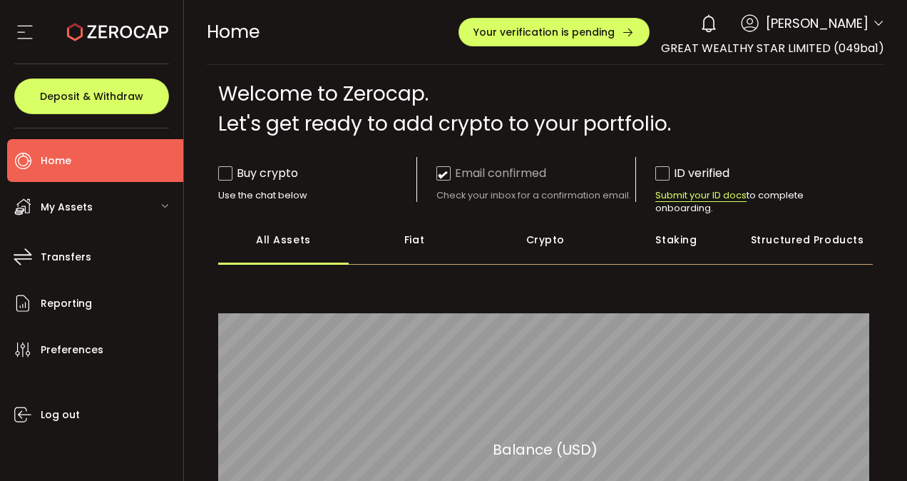
click at [715, 24] on use at bounding box center [709, 23] width 14 height 18
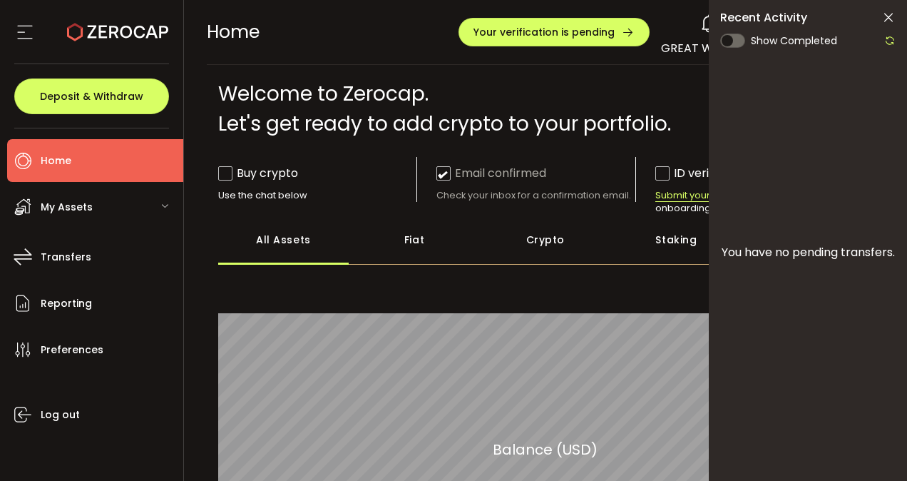
click at [736, 40] on span at bounding box center [732, 41] width 25 height 14
click at [730, 41] on span at bounding box center [732, 41] width 25 height 14
click at [889, 39] on icon at bounding box center [889, 40] width 11 height 11
click at [891, 18] on icon at bounding box center [889, 18] width 14 height 14
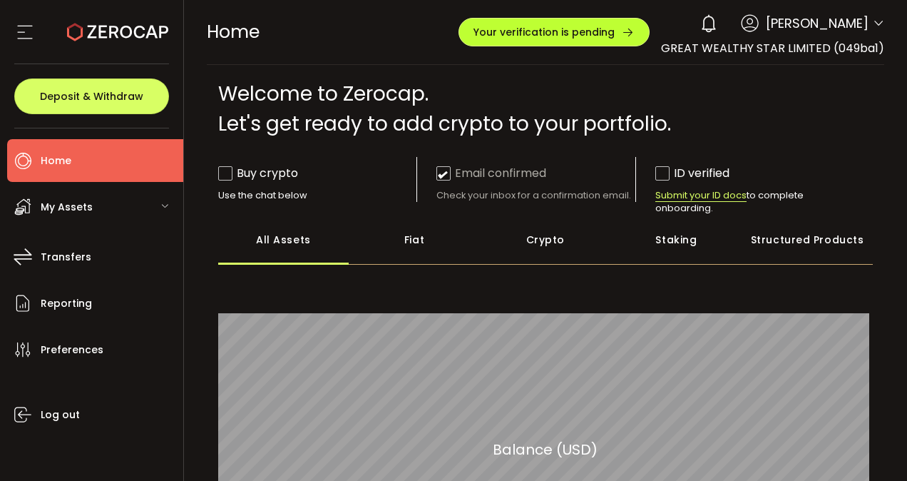
click at [575, 24] on button "Your verification is pending" at bounding box center [554, 32] width 191 height 29
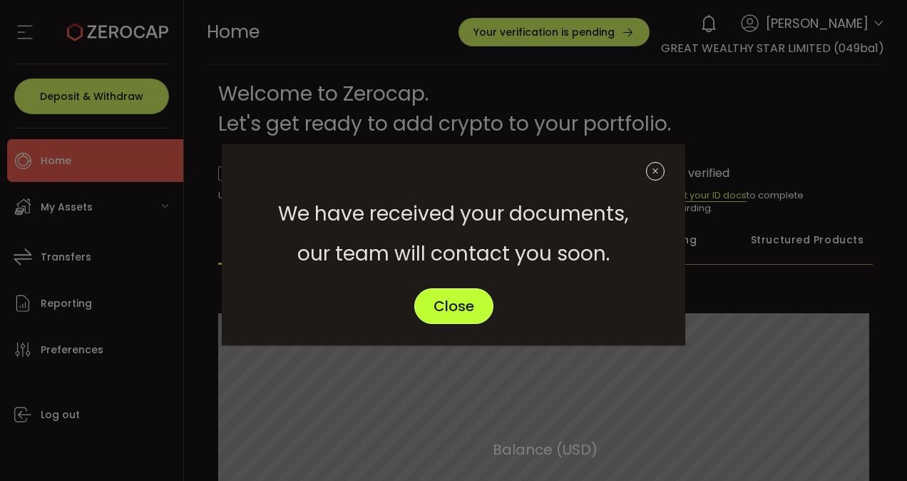
click at [456, 323] on button "Close" at bounding box center [453, 306] width 79 height 36
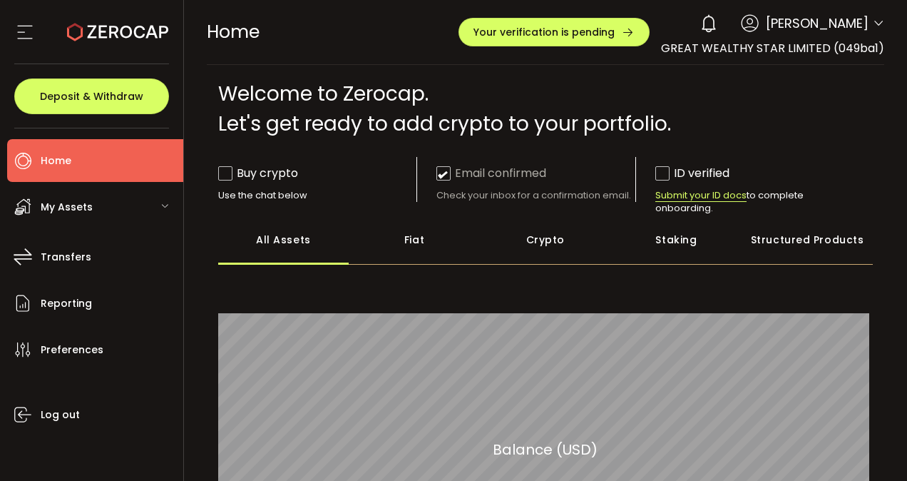
click at [98, 208] on div "My Assets" at bounding box center [95, 206] width 176 height 43
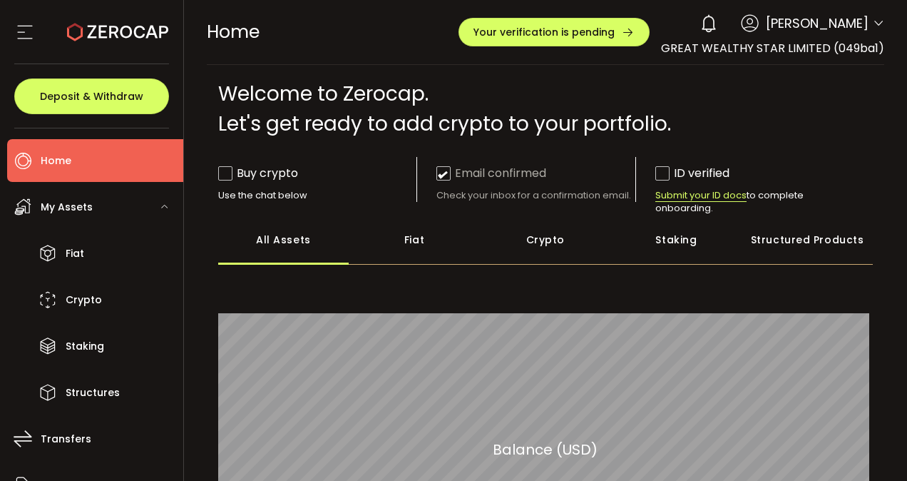
click at [98, 208] on div "My Assets" at bounding box center [95, 206] width 176 height 43
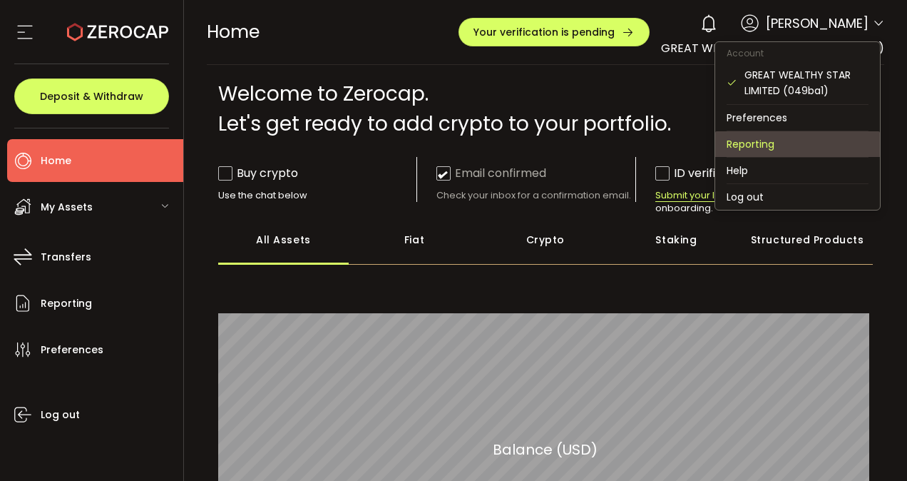
click at [759, 136] on li "Reporting" at bounding box center [797, 144] width 165 height 26
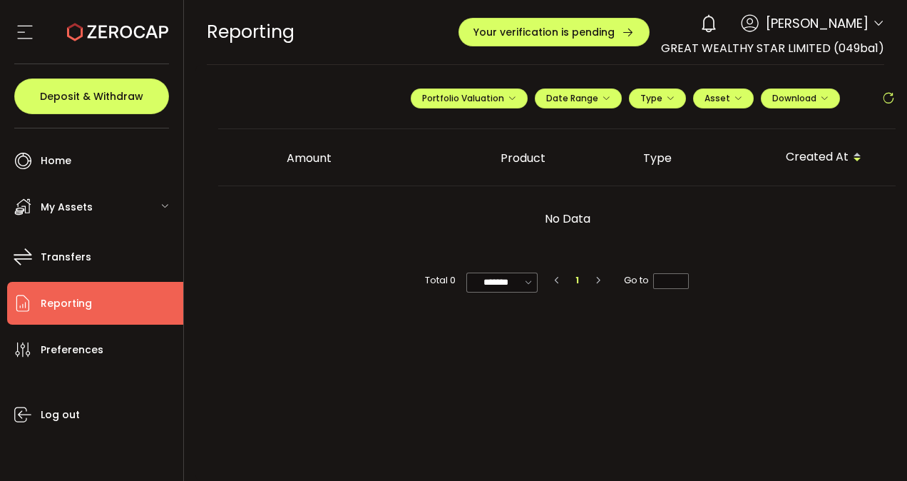
click at [636, 205] on p "No Data" at bounding box center [568, 219] width 350 height 43
click at [504, 105] on button "Portfolio Valuation" at bounding box center [469, 98] width 117 height 20
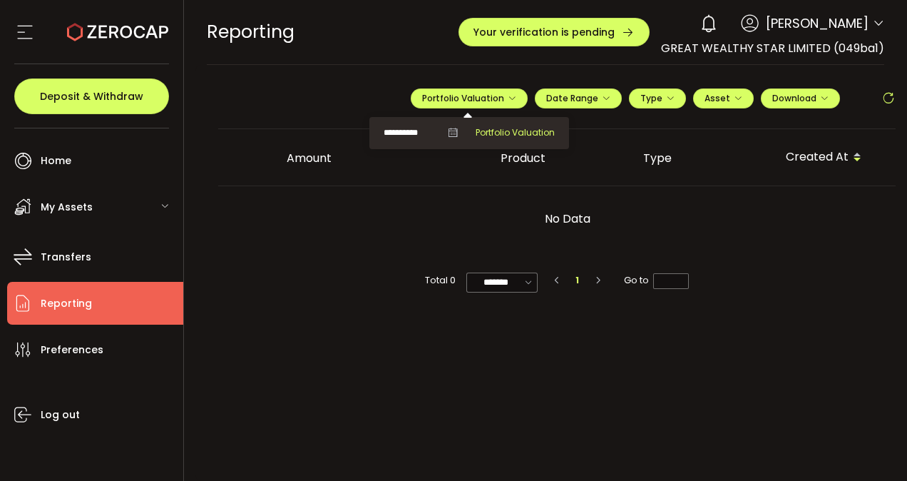
click at [505, 131] on span "Portfolio Valuation" at bounding box center [515, 132] width 79 height 13
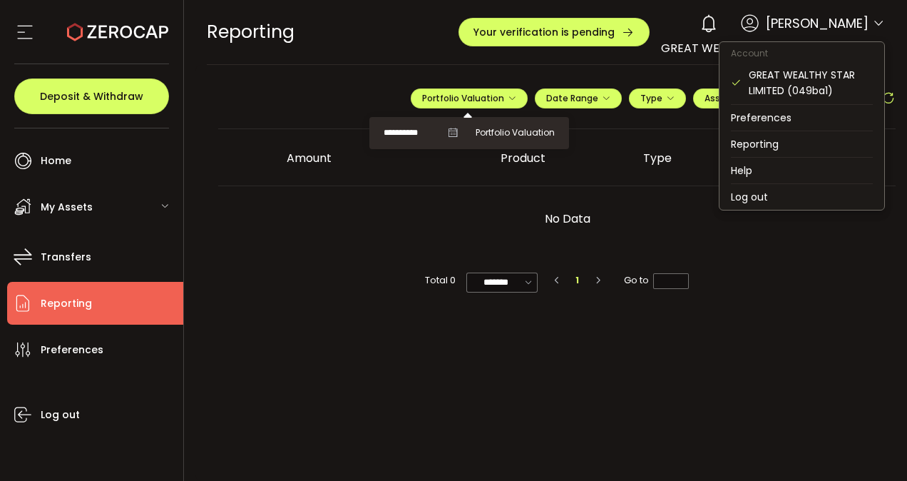
click at [875, 20] on icon at bounding box center [878, 23] width 11 height 11
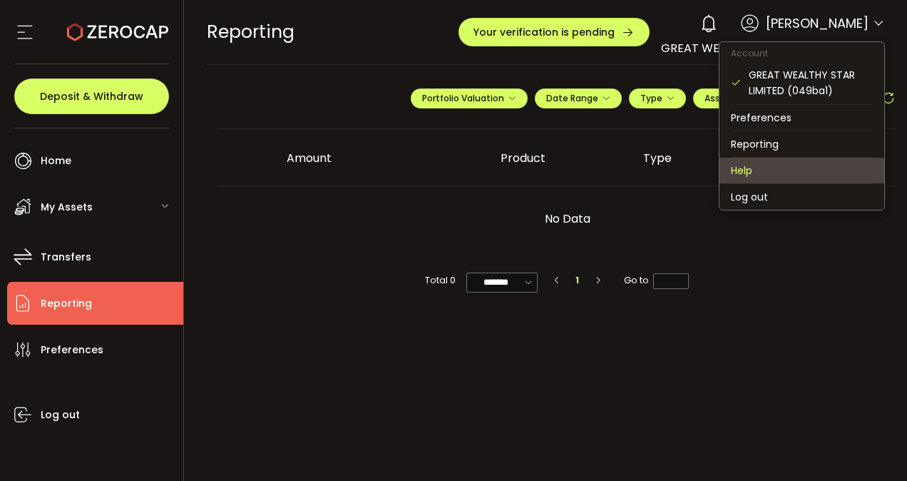
click at [750, 172] on li "Help" at bounding box center [802, 171] width 165 height 26
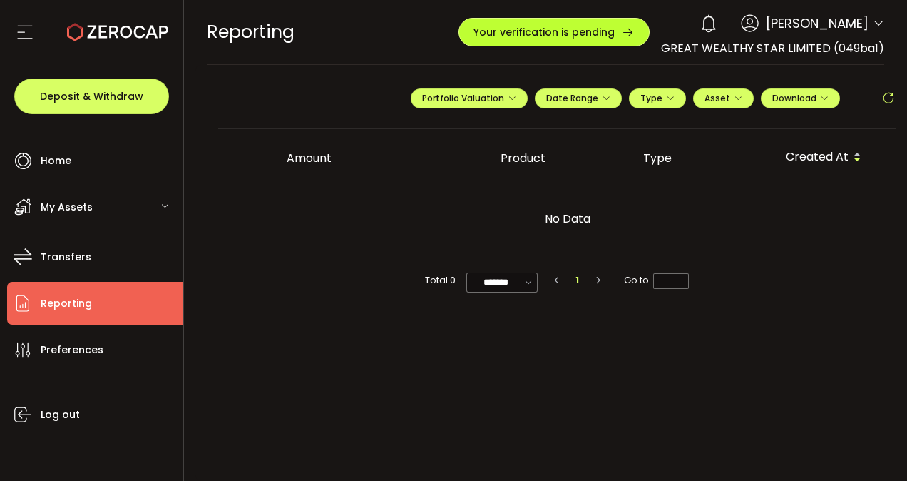
click at [632, 34] on icon "button" at bounding box center [628, 32] width 13 height 13
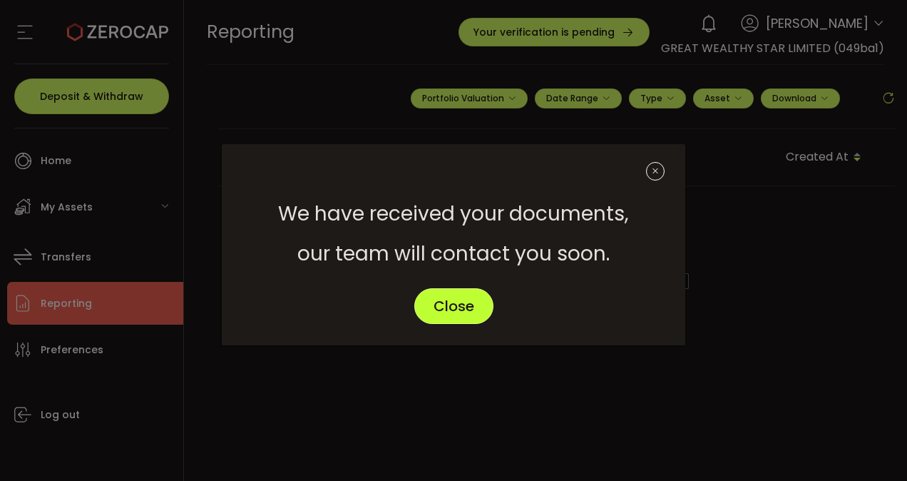
drag, startPoint x: 464, startPoint y: 329, endPoint x: 486, endPoint y: 309, distance: 29.8
click at [486, 309] on div "Close" at bounding box center [454, 316] width 464 height 57
click at [486, 309] on button "Close" at bounding box center [453, 306] width 79 height 36
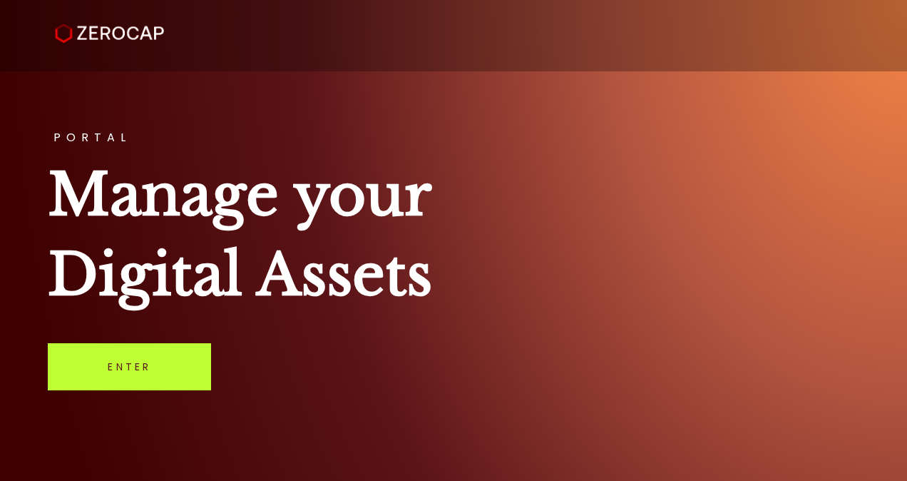
click at [144, 354] on link "Enter" at bounding box center [129, 366] width 163 height 47
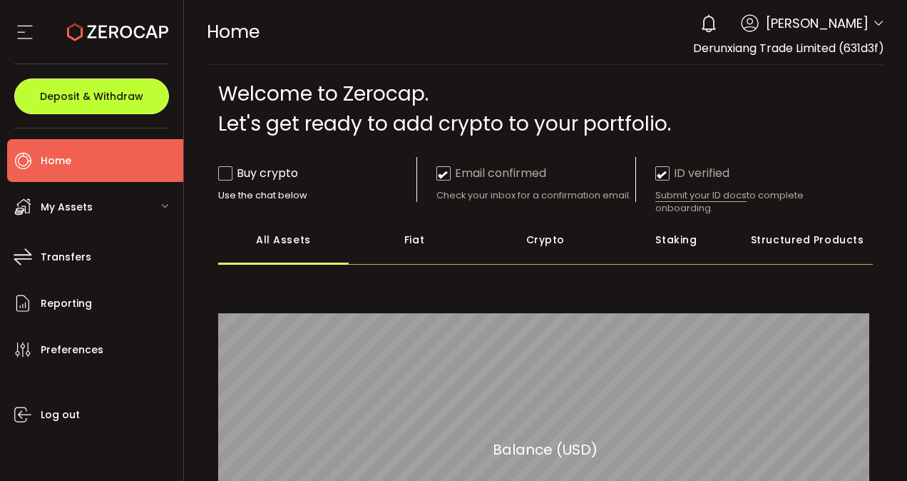
click at [90, 87] on button "Deposit & Withdraw" at bounding box center [91, 96] width 155 height 36
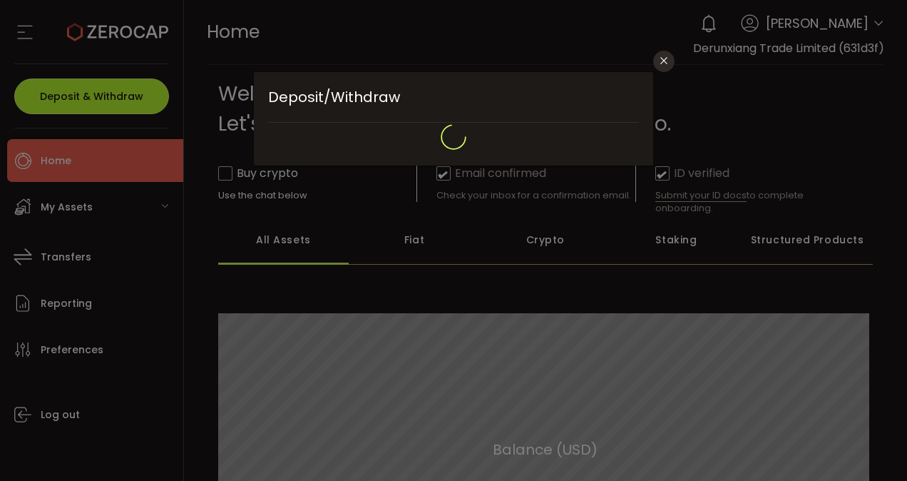
type input "**********"
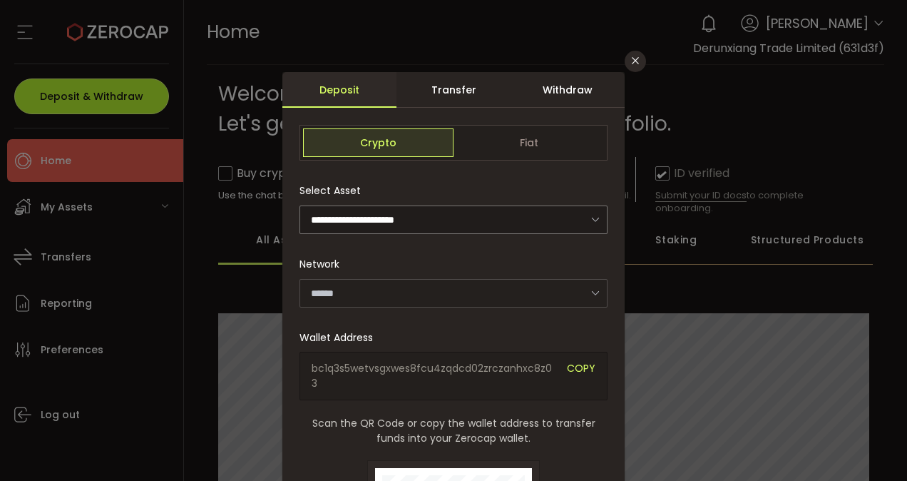
type input "*******"
click at [639, 61] on button "Close" at bounding box center [635, 61] width 21 height 21
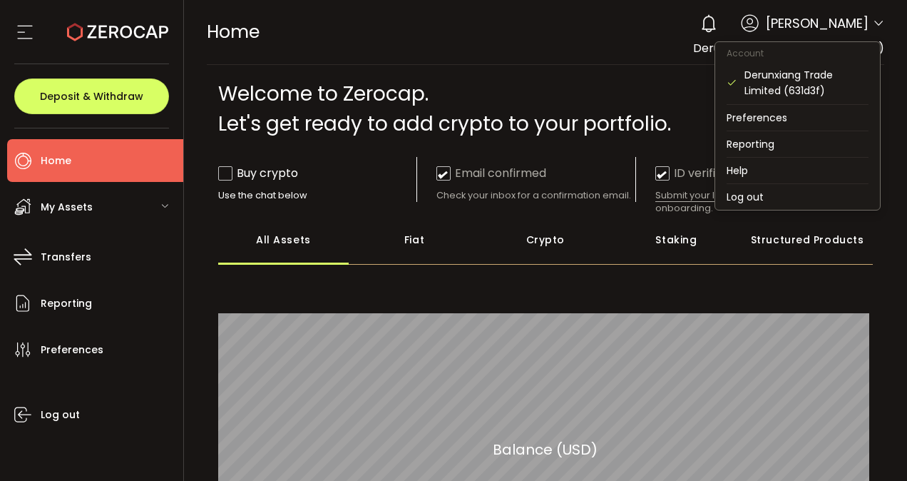
click at [874, 25] on icon at bounding box center [878, 23] width 11 height 11
click at [729, 194] on li "Log out" at bounding box center [797, 197] width 165 height 26
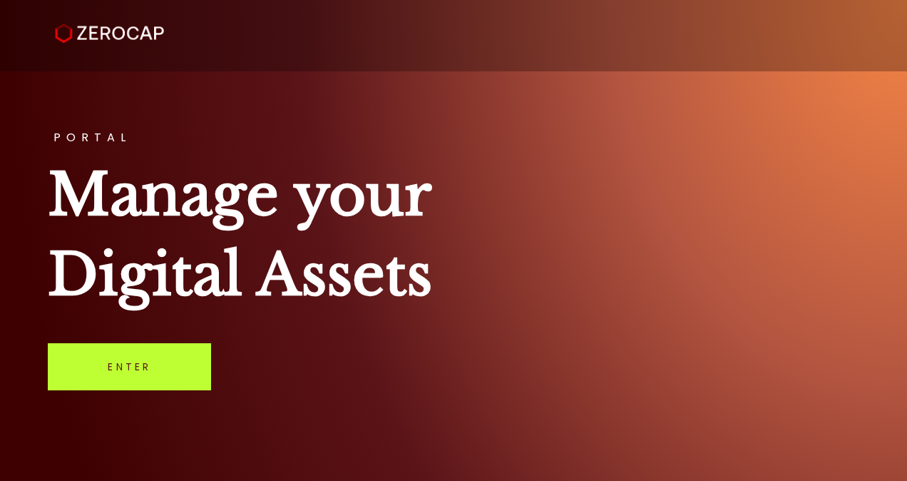
click at [128, 359] on link "Enter" at bounding box center [129, 366] width 163 height 47
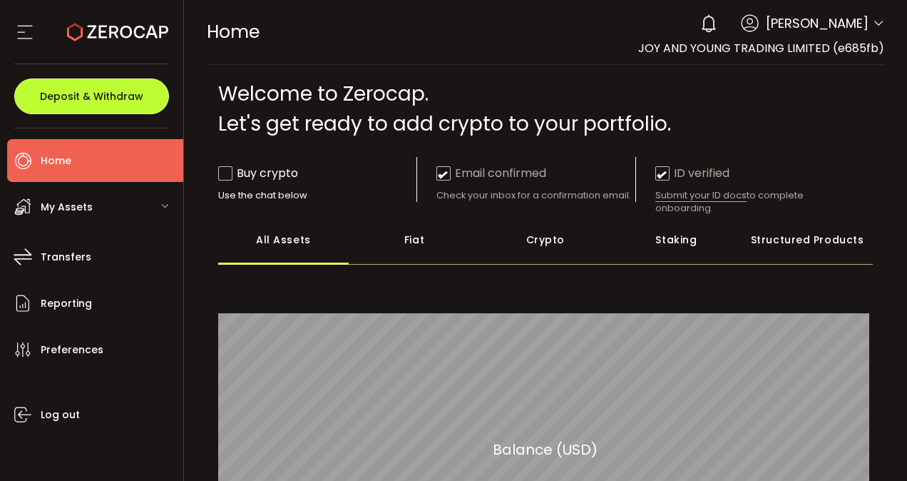
click at [93, 83] on button "Deposit & Withdraw" at bounding box center [91, 96] width 155 height 36
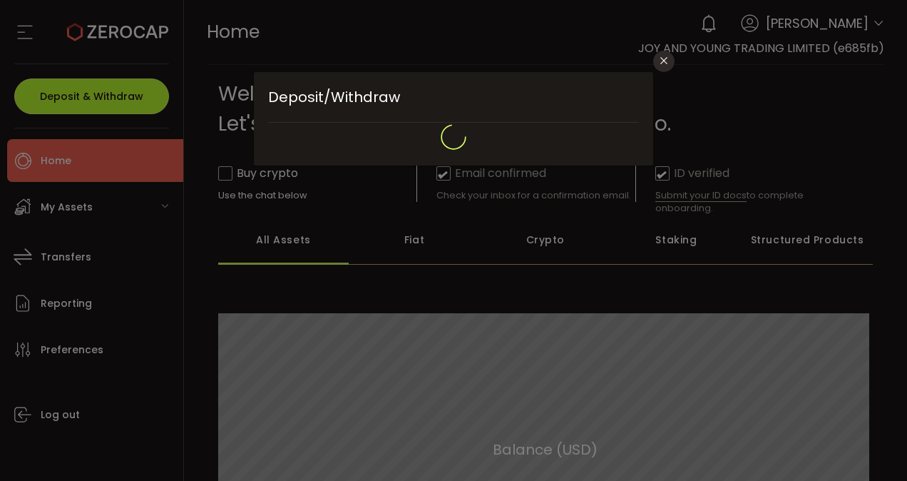
type input "**********"
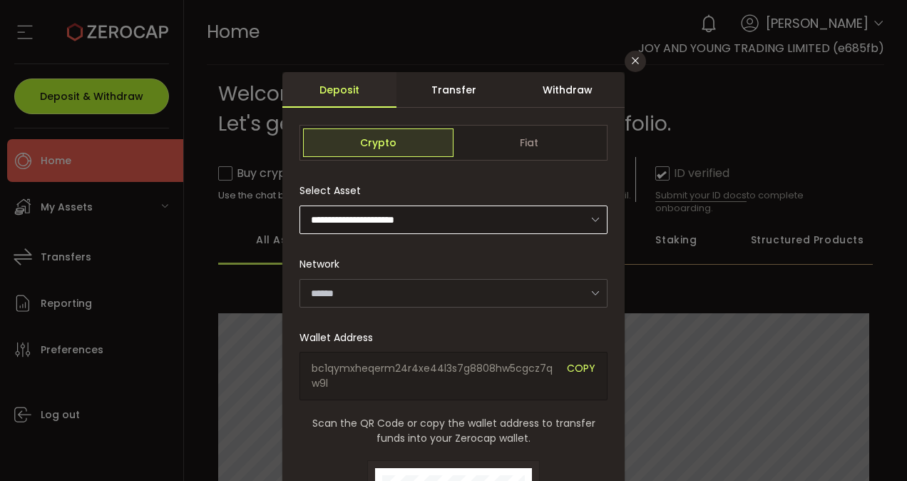
type input "*******"
click at [532, 86] on div "Withdraw" at bounding box center [568, 90] width 114 height 36
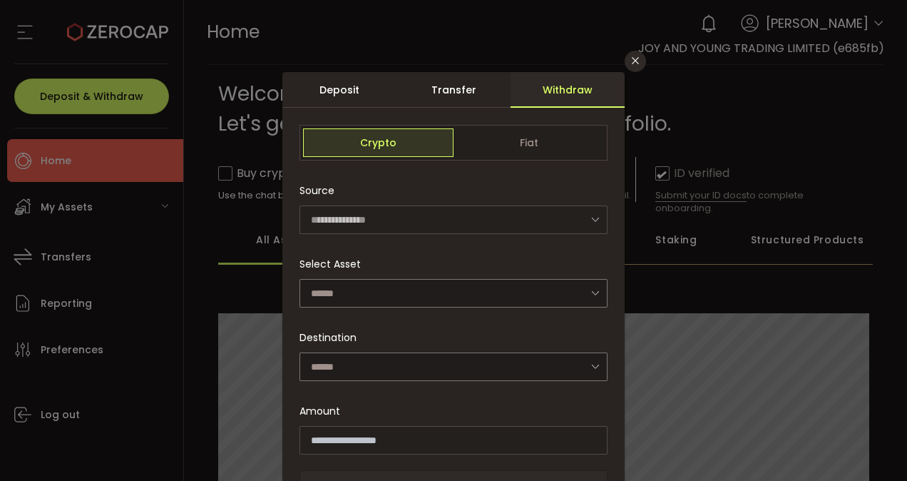
click at [365, 87] on div "Deposit" at bounding box center [339, 90] width 114 height 36
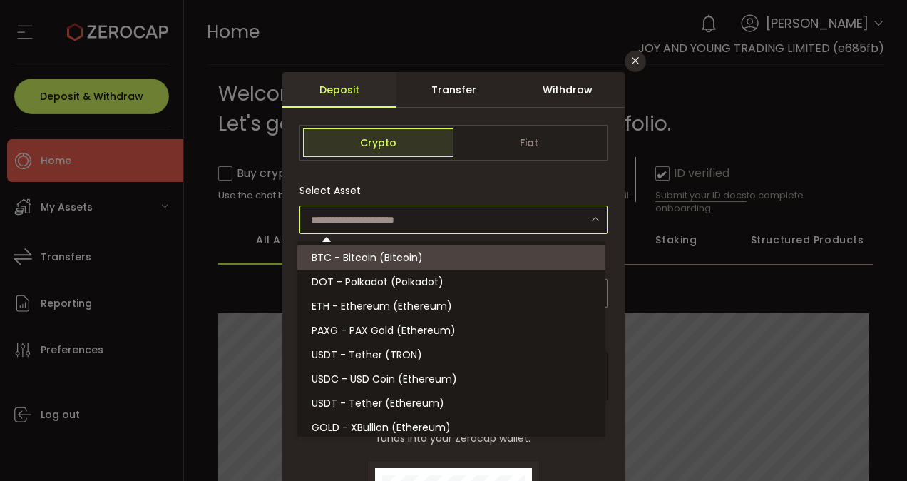
click at [412, 217] on input "dialog" at bounding box center [454, 219] width 308 height 29
type input "**********"
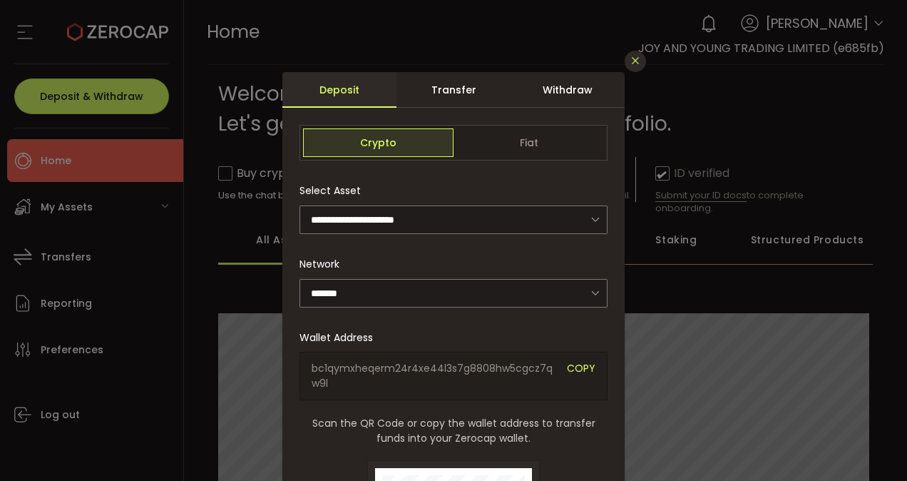
click at [633, 55] on icon "Close" at bounding box center [635, 60] width 11 height 11
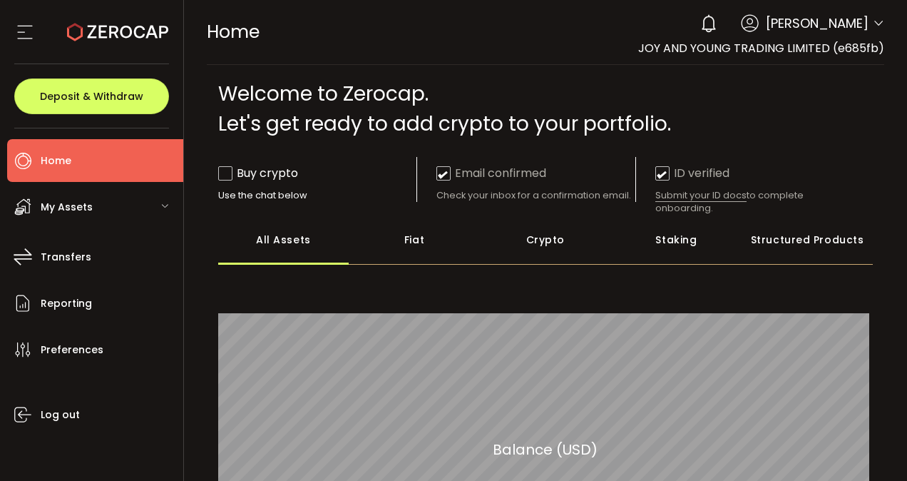
click at [43, 210] on span "My Assets" at bounding box center [67, 207] width 52 height 21
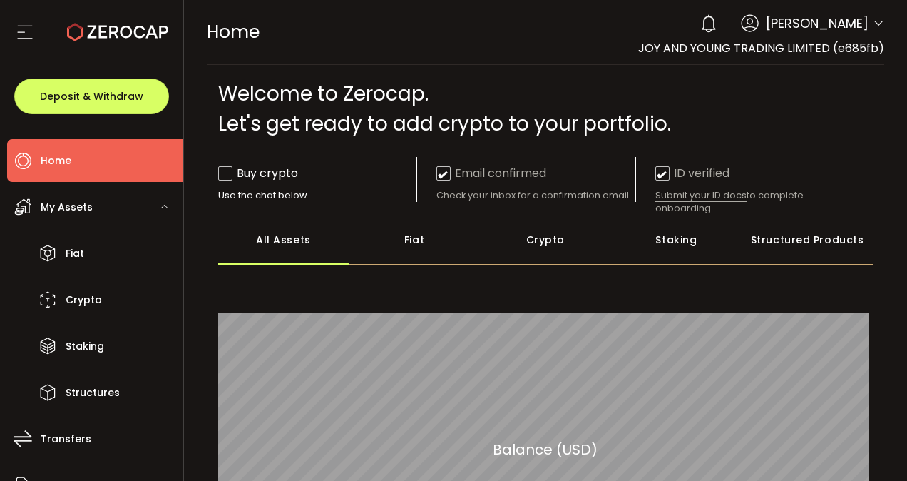
click at [43, 210] on span "My Assets" at bounding box center [67, 207] width 52 height 21
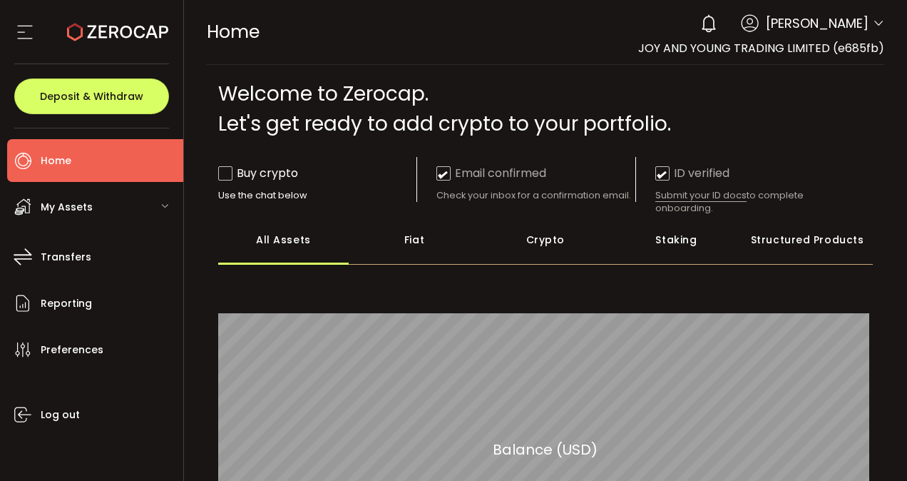
click at [123, 194] on div "My Assets" at bounding box center [95, 206] width 176 height 43
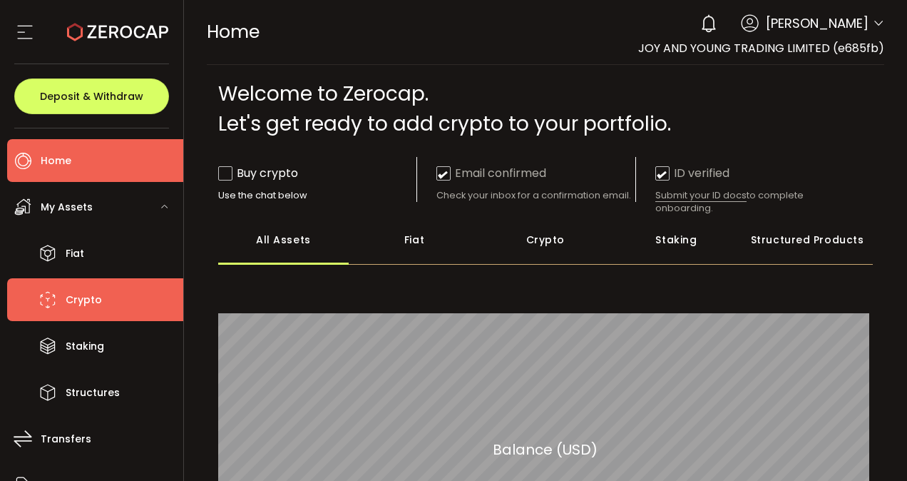
click at [83, 285] on li "Crypto" at bounding box center [95, 299] width 176 height 43
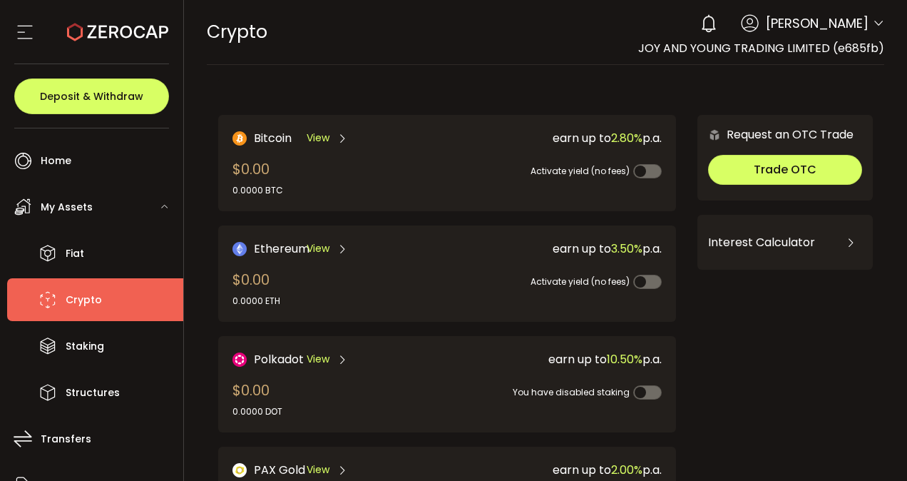
scroll to position [361, 0]
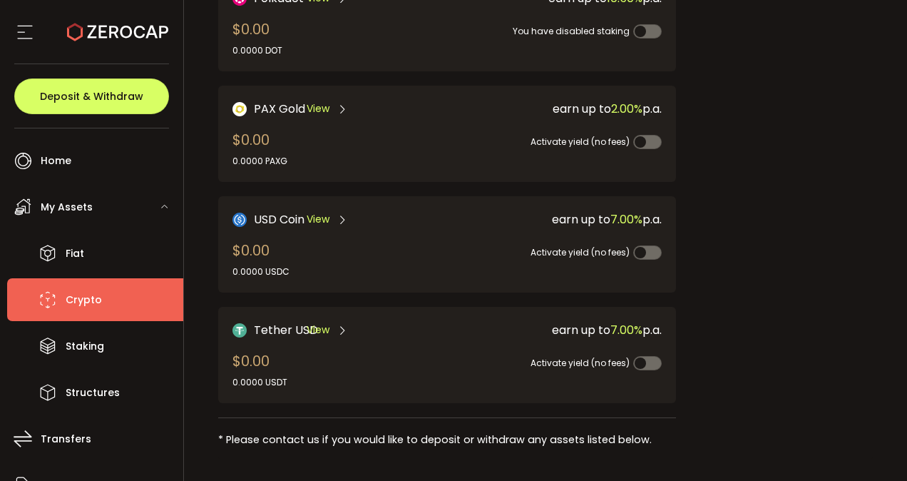
click at [91, 216] on div "My Assets" at bounding box center [95, 206] width 176 height 43
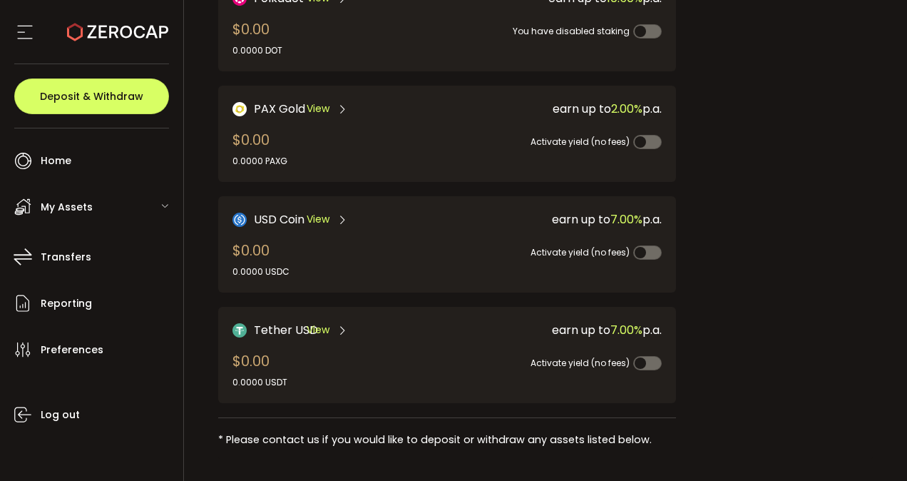
scroll to position [0, 0]
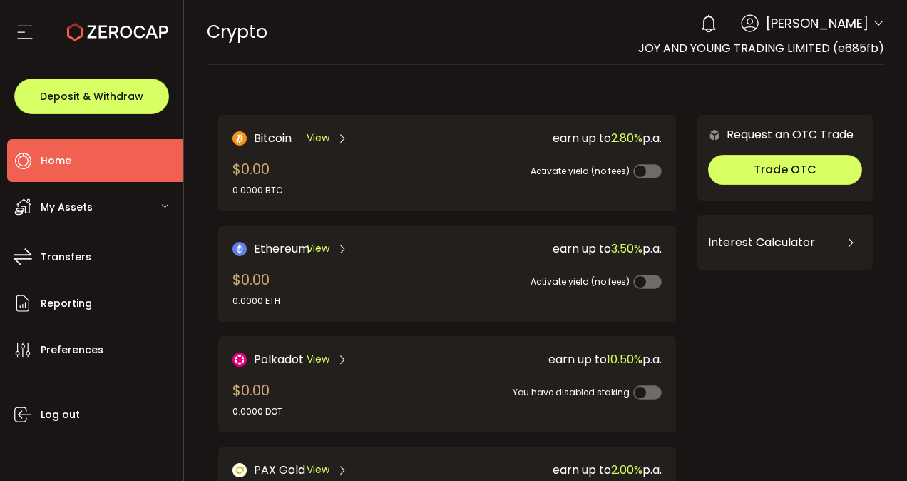
click at [118, 173] on li "Home" at bounding box center [95, 160] width 176 height 43
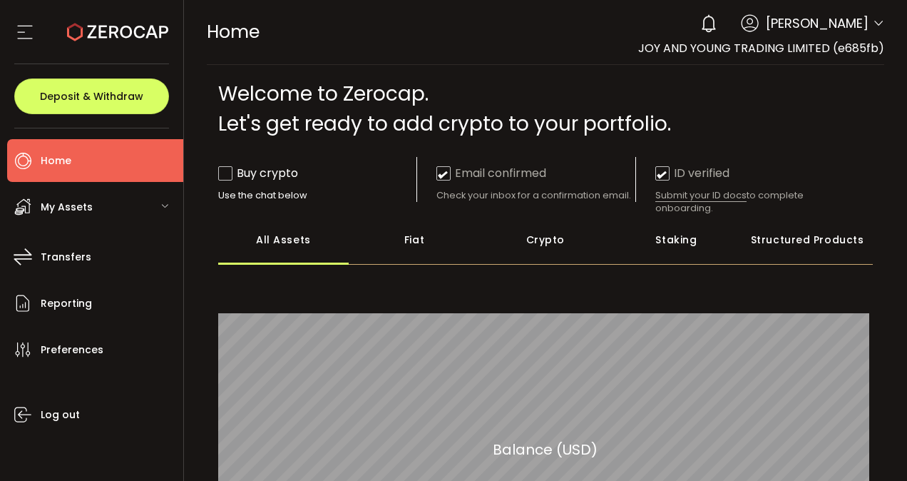
click at [87, 207] on span "My Assets" at bounding box center [67, 207] width 52 height 21
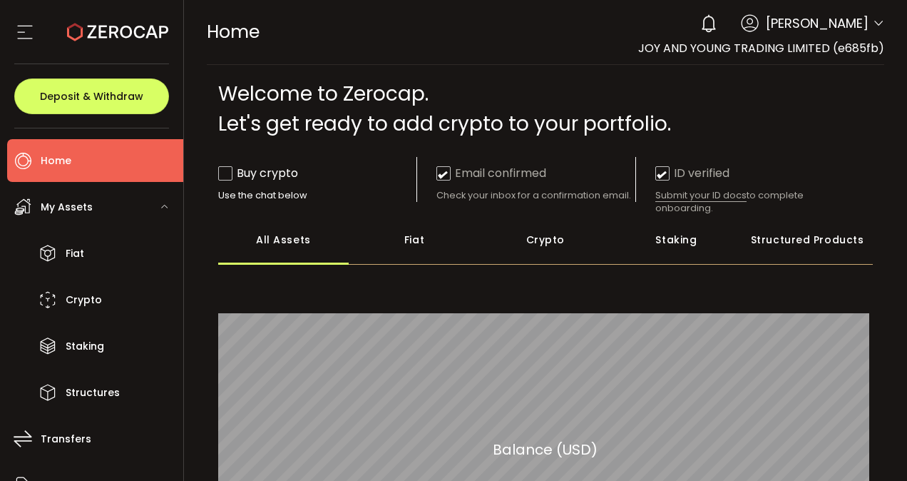
click at [87, 207] on span "My Assets" at bounding box center [67, 207] width 52 height 21
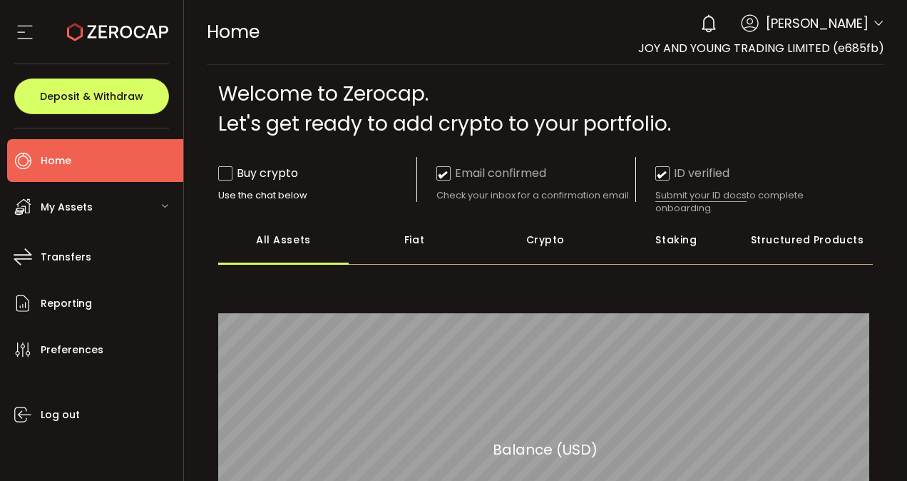
click at [147, 195] on div "My Assets" at bounding box center [95, 206] width 176 height 43
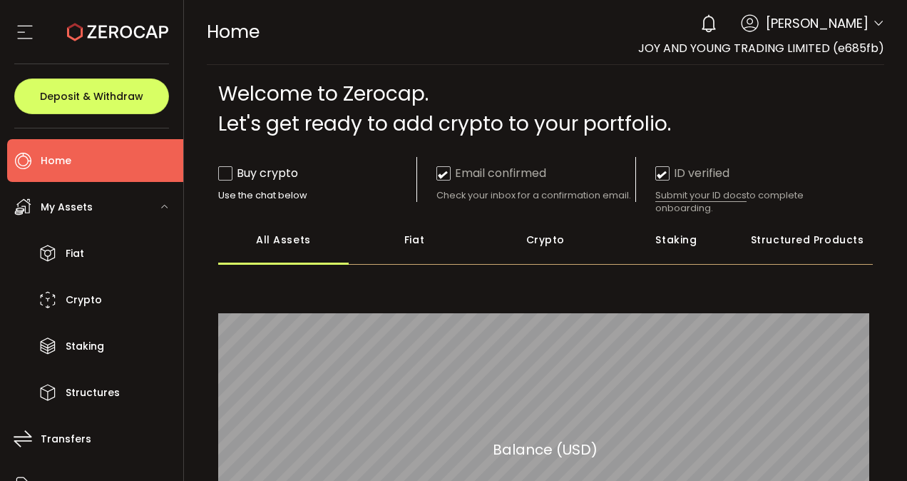
click at [161, 213] on div "My Assets" at bounding box center [95, 206] width 176 height 43
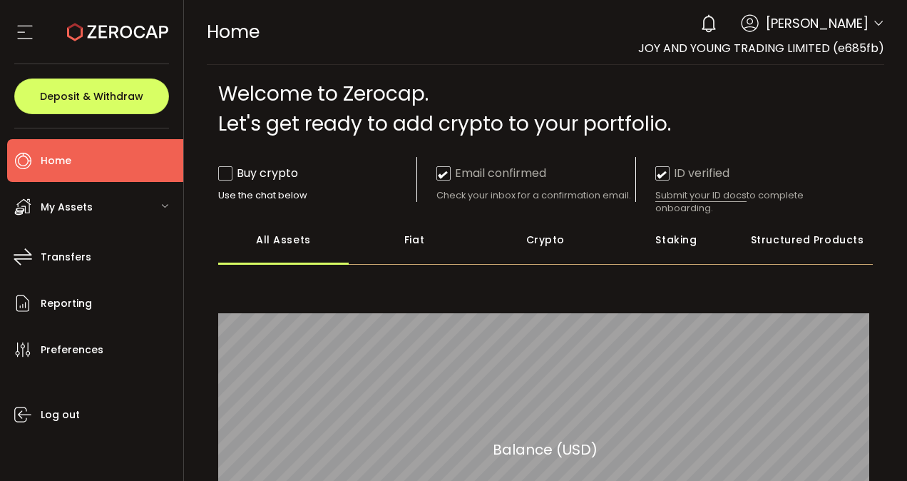
click at [428, 234] on div "Fiat" at bounding box center [414, 240] width 131 height 50
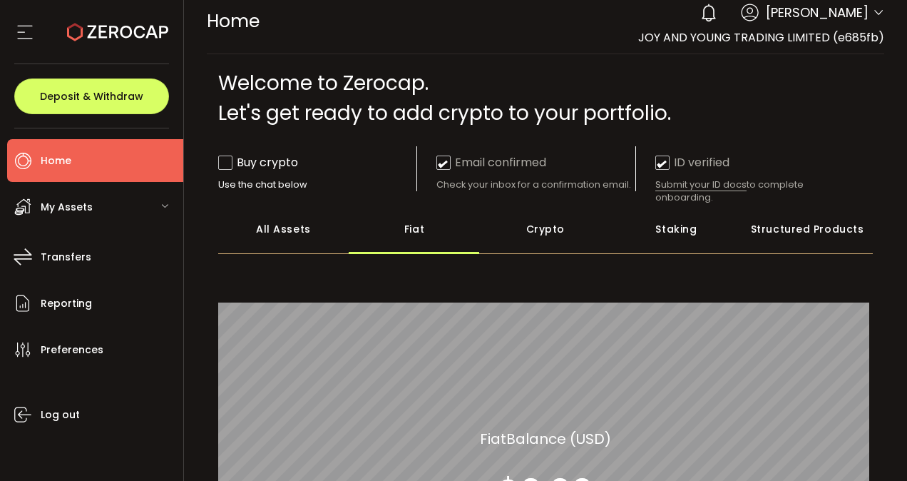
scroll to position [5, 0]
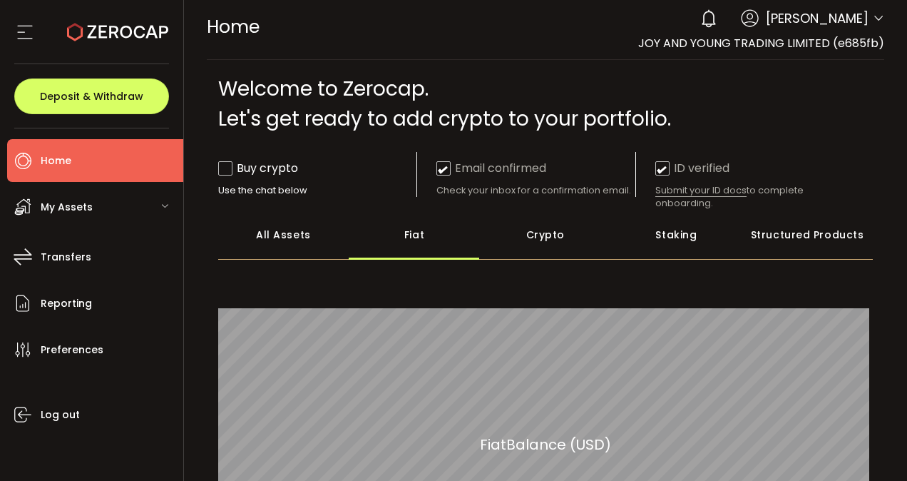
click at [567, 250] on div "Crypto" at bounding box center [545, 235] width 131 height 50
click at [663, 250] on div "Staking" at bounding box center [676, 235] width 131 height 50
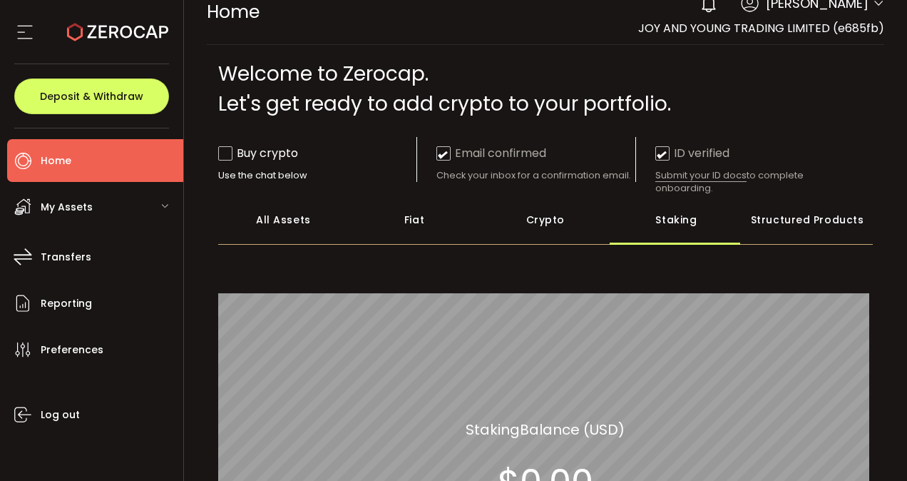
scroll to position [19, 0]
click at [802, 217] on div "Structured Products" at bounding box center [807, 220] width 131 height 50
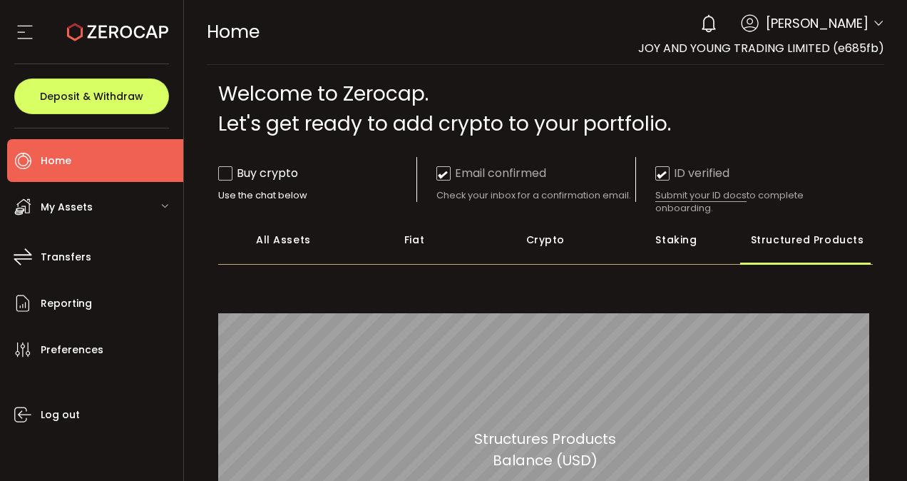
click at [269, 234] on div "All Assets" at bounding box center [283, 240] width 131 height 50
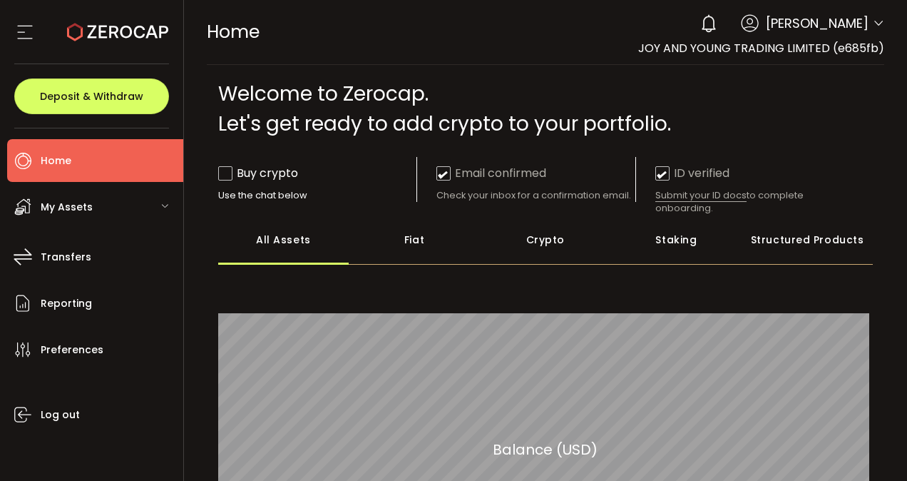
drag, startPoint x: 440, startPoint y: 215, endPoint x: 386, endPoint y: 263, distance: 72.7
click at [386, 263] on main "**********" at bounding box center [545, 444] width 701 height 759
click at [386, 263] on div "Fiat" at bounding box center [414, 240] width 131 height 50
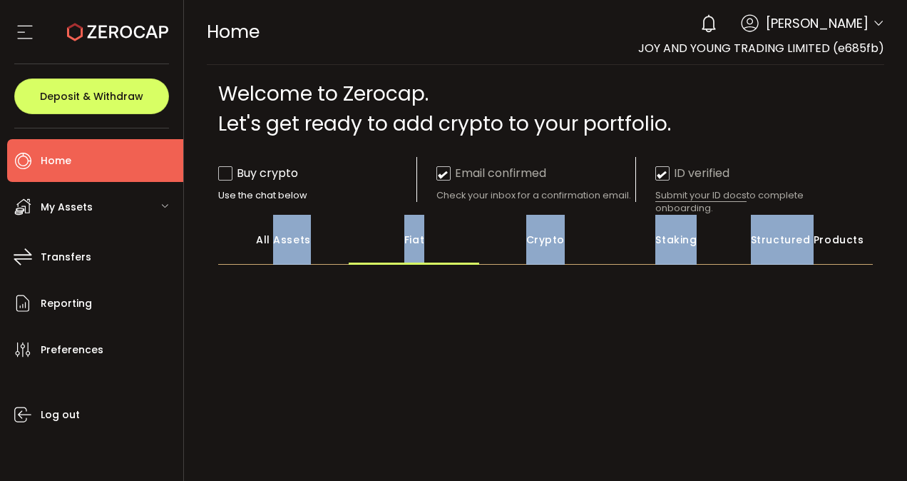
click at [386, 263] on div "Fiat" at bounding box center [414, 240] width 131 height 50
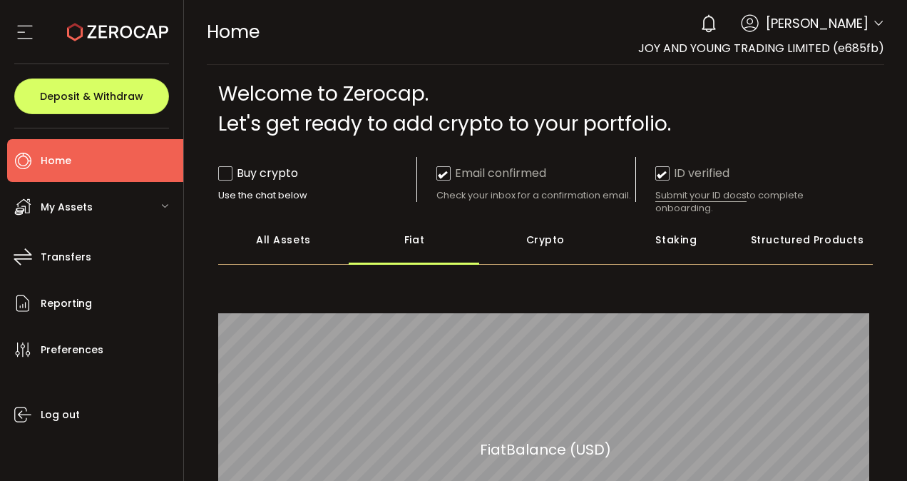
click at [800, 121] on div "Welcome to Zerocap. Let's get ready to add crypto to your portfolio." at bounding box center [546, 109] width 656 height 60
click at [785, 240] on div "Structured Products" at bounding box center [807, 240] width 131 height 50
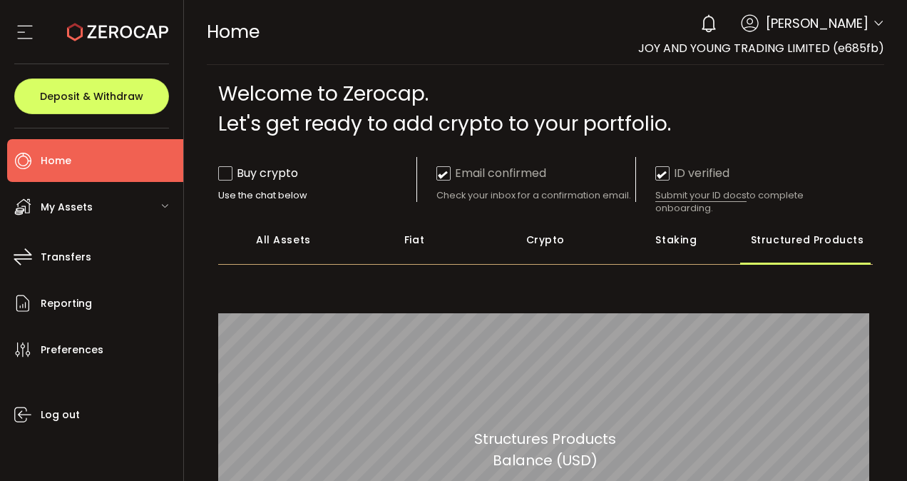
click at [693, 245] on div "Staking" at bounding box center [676, 240] width 131 height 50
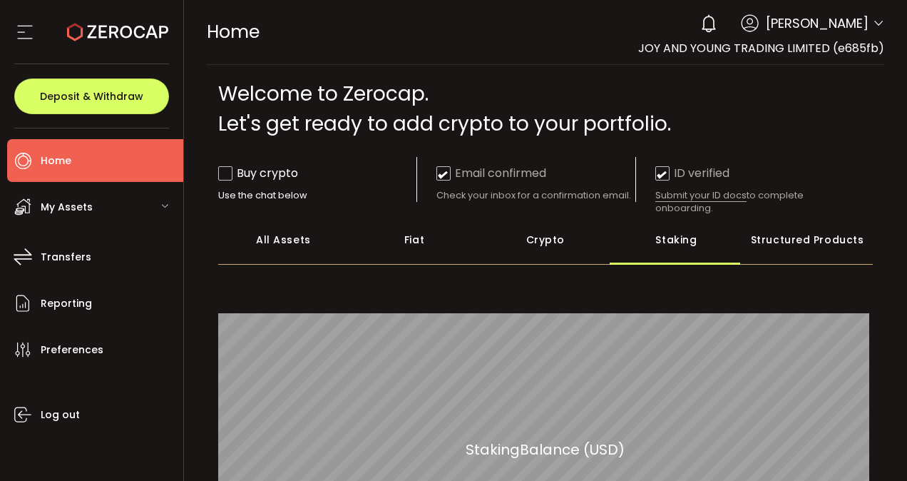
click at [584, 253] on div "Crypto" at bounding box center [545, 240] width 131 height 50
click at [428, 248] on div "Fiat" at bounding box center [414, 240] width 131 height 50
click at [302, 250] on div "All Assets" at bounding box center [283, 240] width 131 height 50
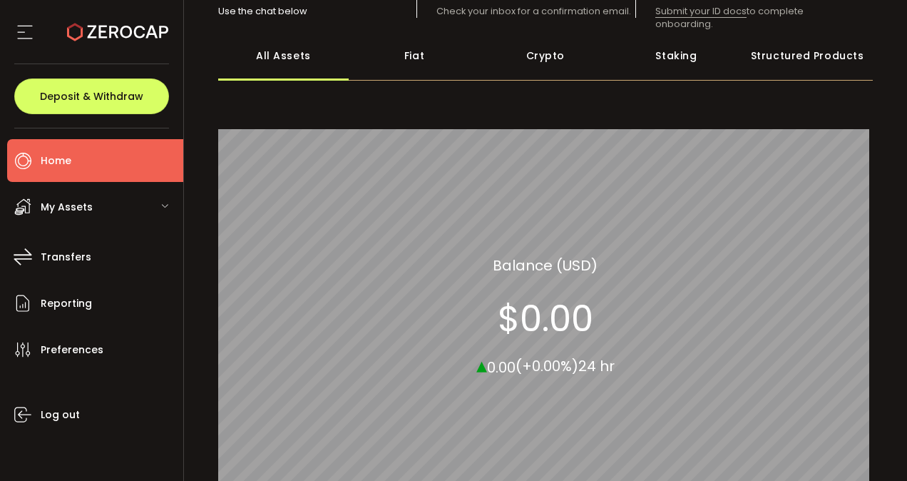
click at [125, 216] on div "My Assets" at bounding box center [95, 206] width 176 height 43
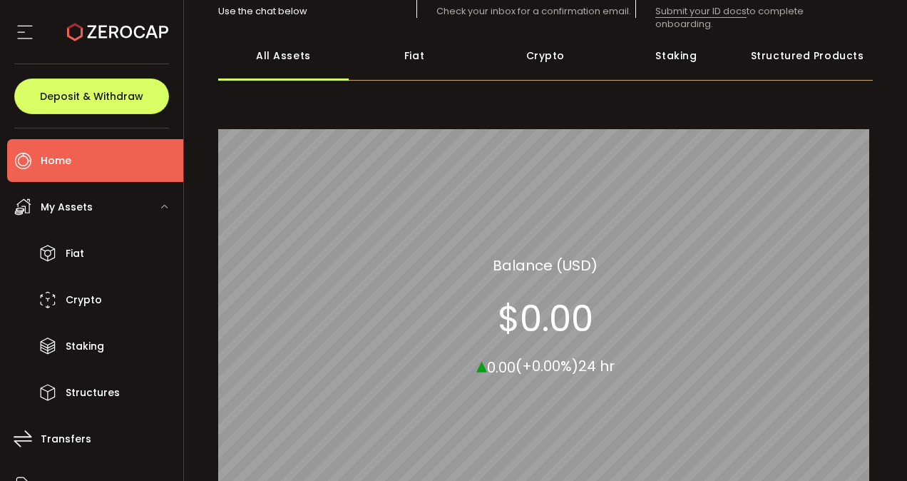
click at [125, 216] on div "My Assets" at bounding box center [95, 206] width 176 height 43
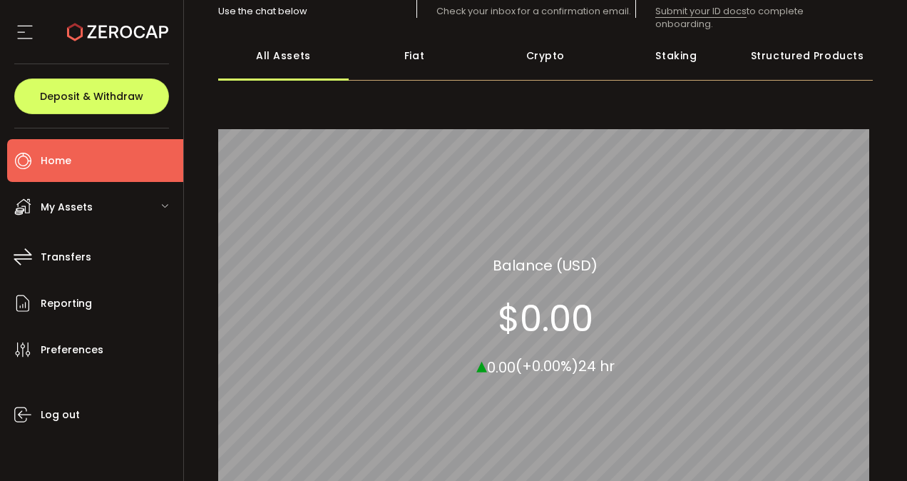
scroll to position [0, 0]
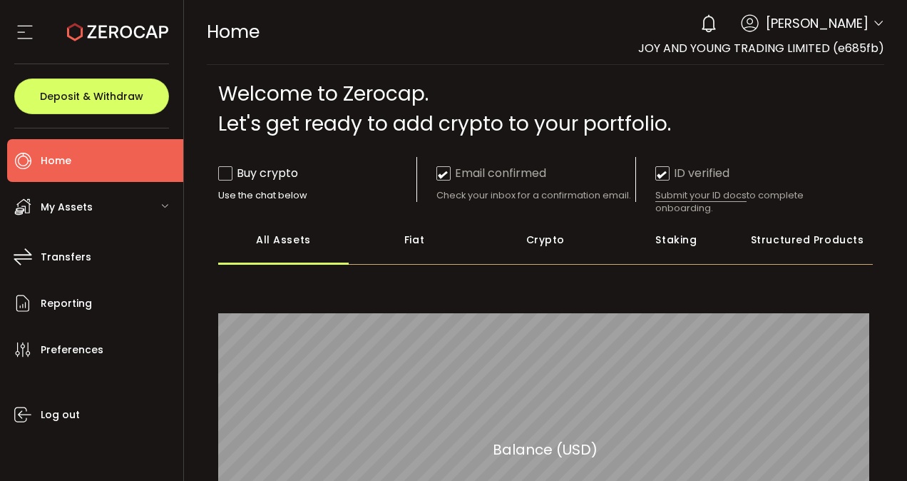
click at [113, 213] on div "My Assets" at bounding box center [95, 206] width 176 height 43
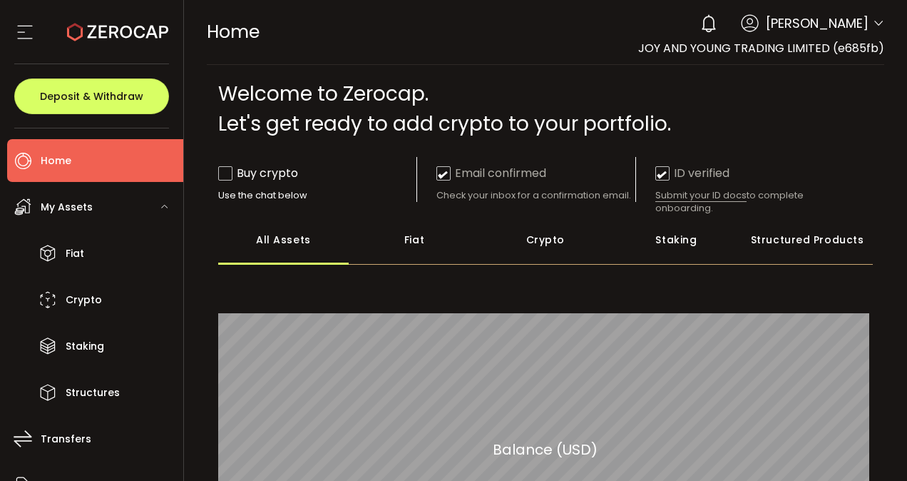
click at [113, 213] on div "My Assets" at bounding box center [95, 206] width 176 height 43
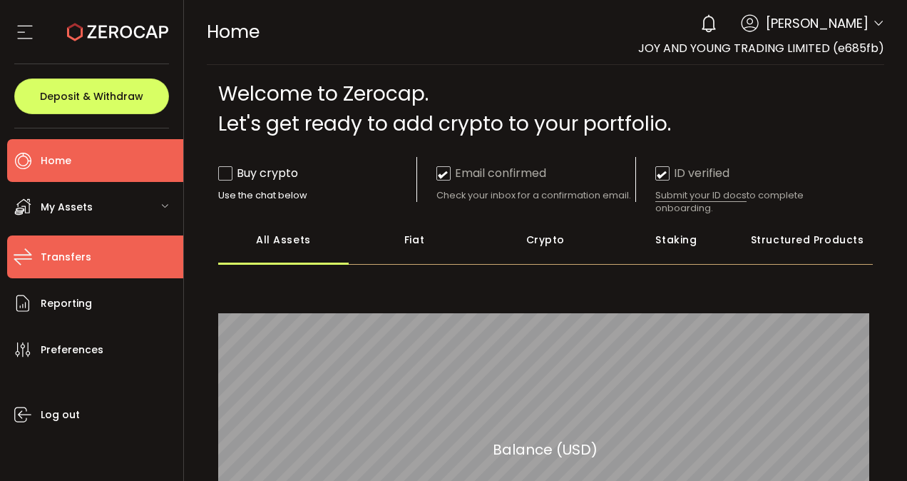
click at [111, 253] on li "Transfers" at bounding box center [95, 256] width 176 height 43
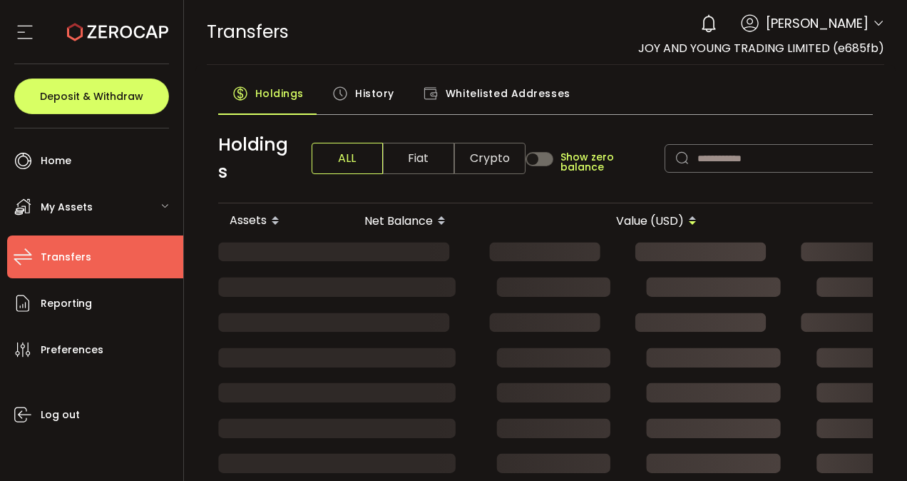
click at [111, 253] on li "Transfers" at bounding box center [95, 256] width 176 height 43
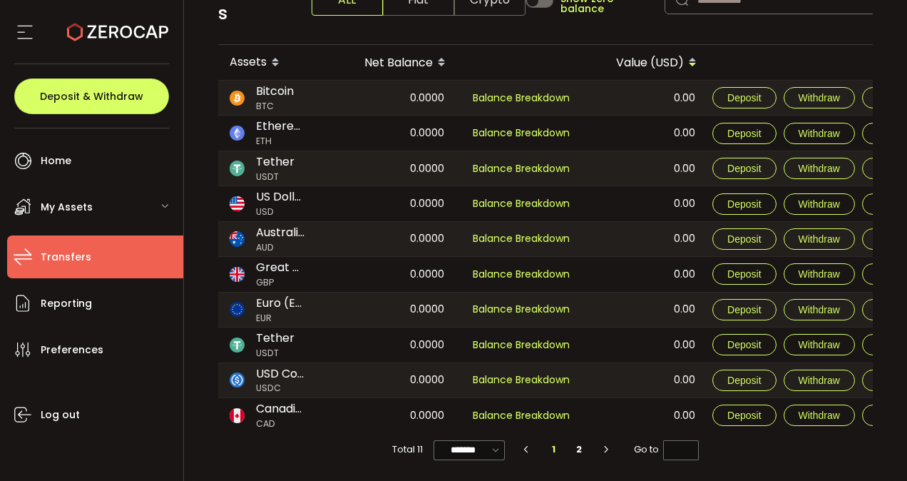
scroll to position [162, 0]
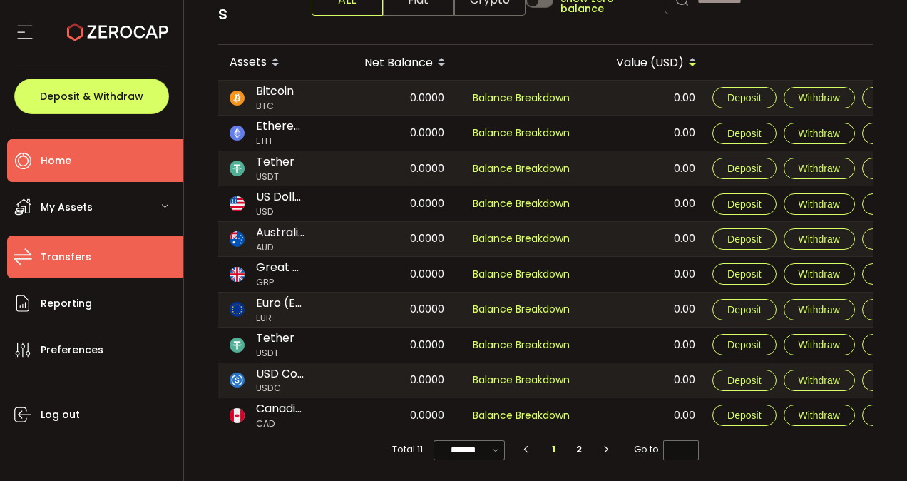
click at [116, 173] on li "Home" at bounding box center [95, 160] width 176 height 43
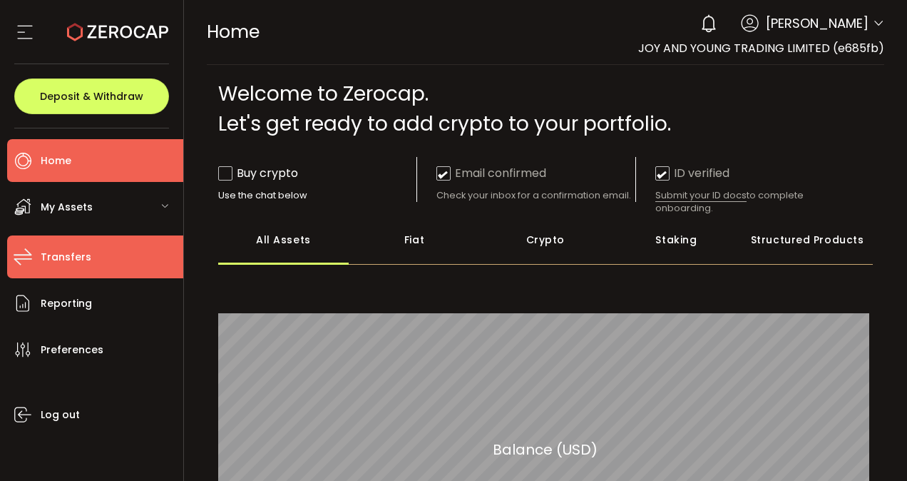
click at [88, 250] on li "Transfers" at bounding box center [95, 256] width 176 height 43
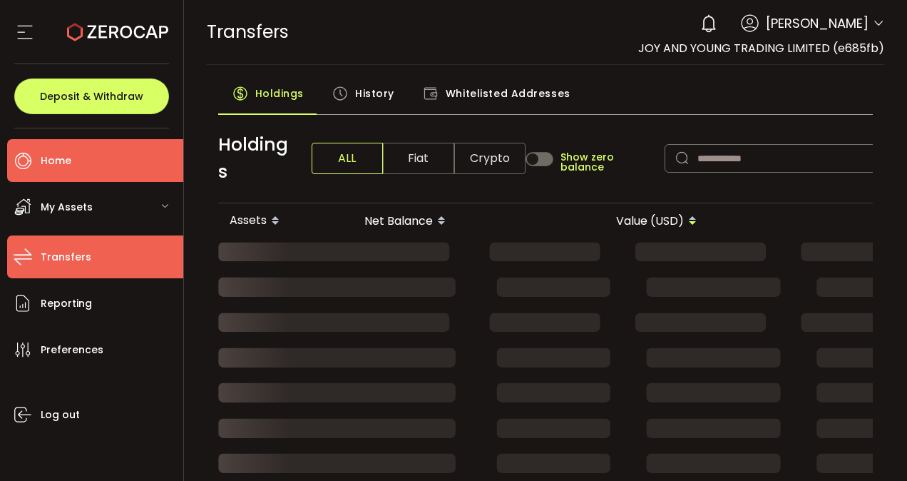
click at [114, 168] on li "Home" at bounding box center [95, 160] width 176 height 43
